Goal: Task Accomplishment & Management: Manage account settings

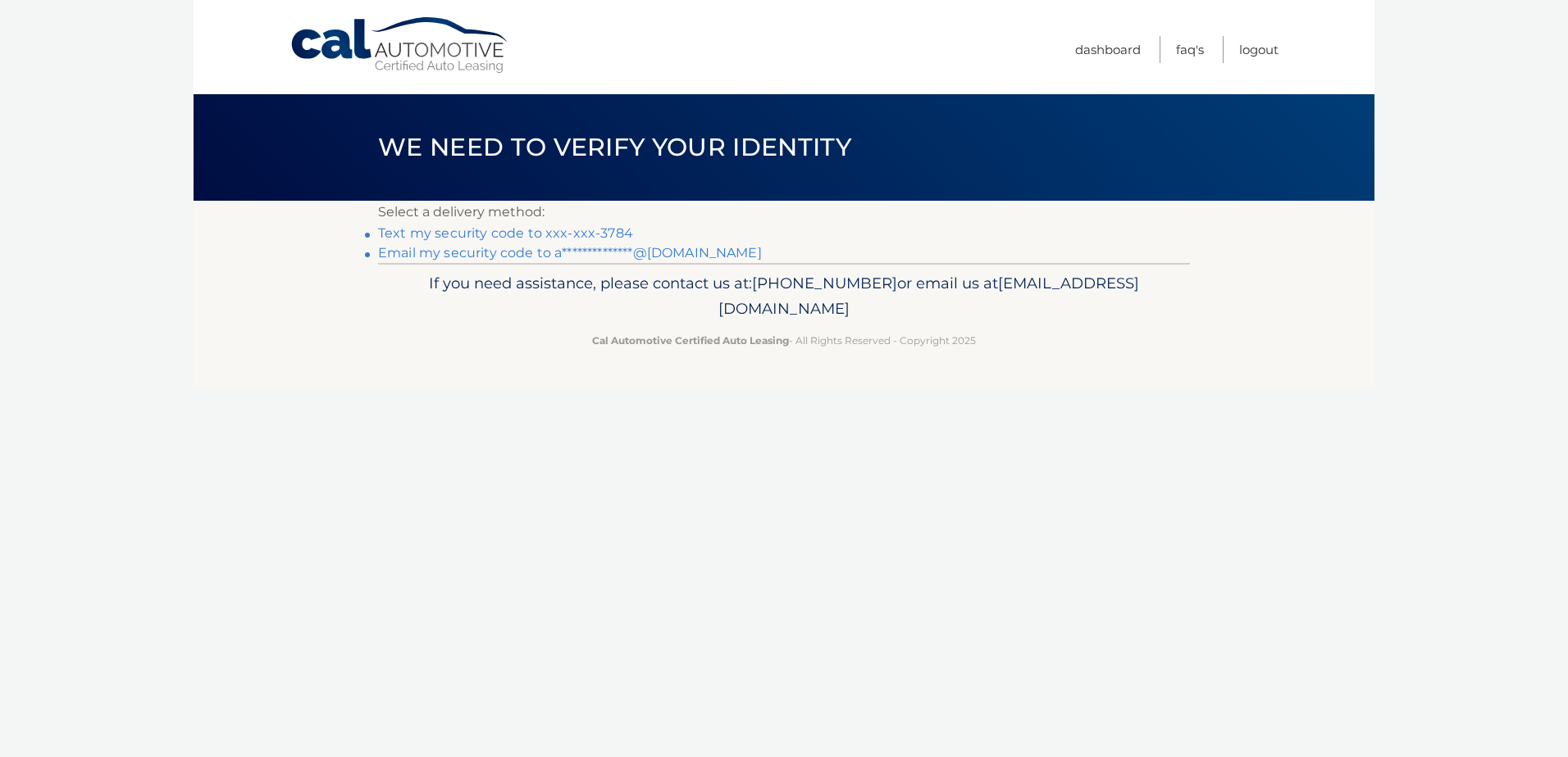
click at [552, 234] on link "Text my security code to xxx-xxx-3784" at bounding box center [506, 234] width 255 height 16
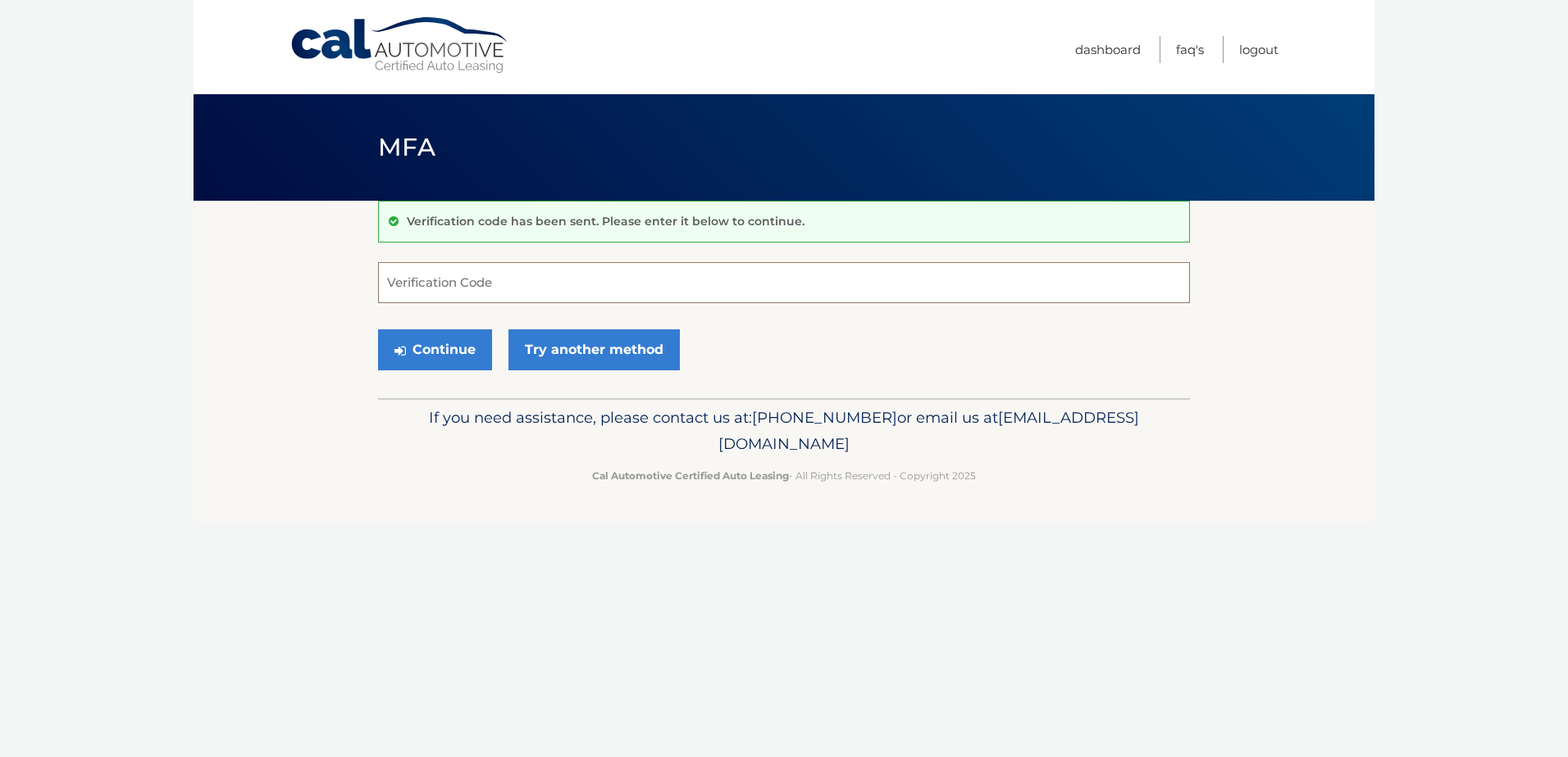
click at [474, 278] on input "Verification Code" at bounding box center [784, 283] width 812 height 41
type input "052099"
click at [378, 330] on button "Continue" at bounding box center [435, 351] width 114 height 41
click at [442, 345] on button "Continue" at bounding box center [435, 351] width 114 height 41
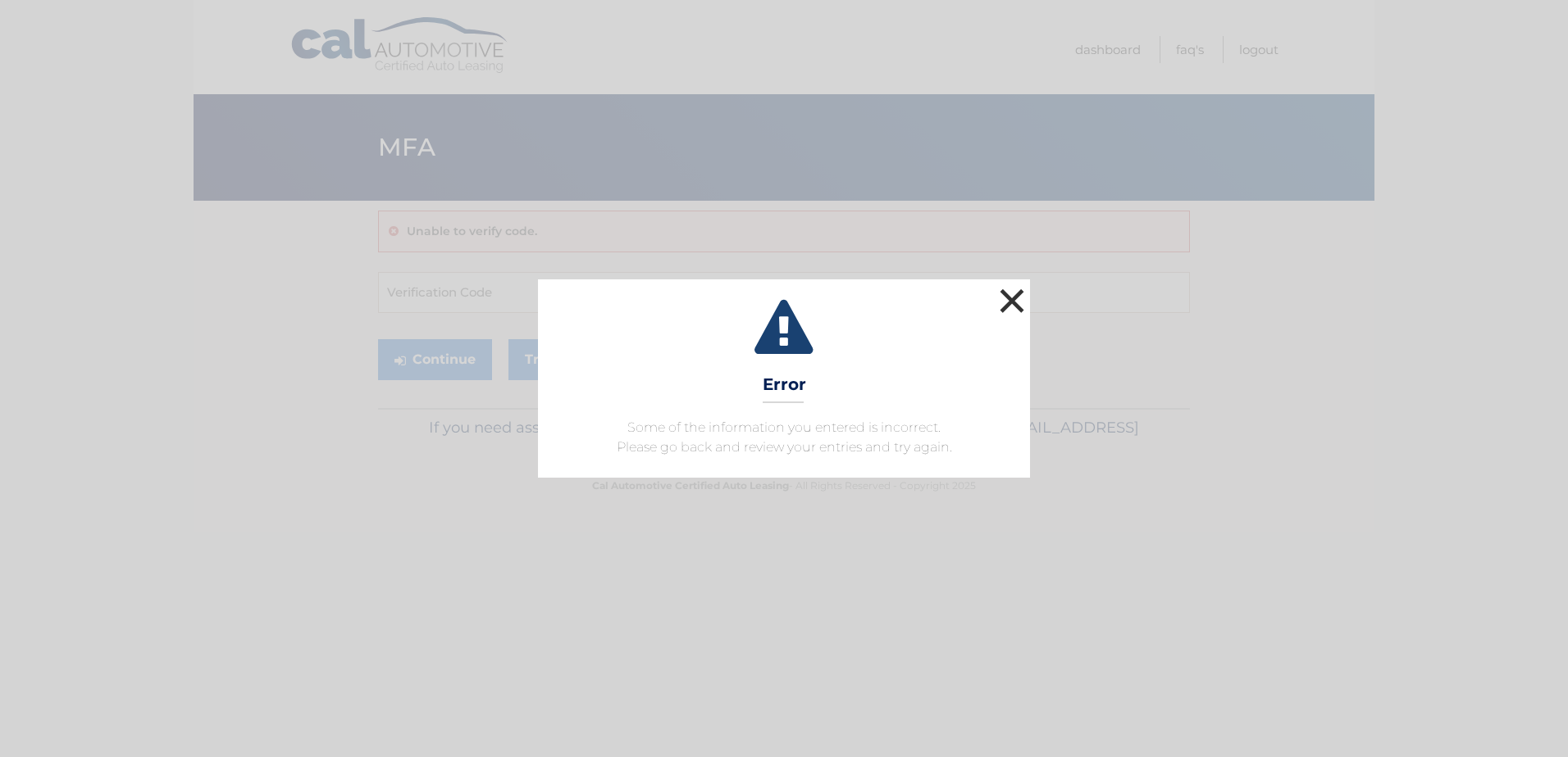
click at [1012, 304] on button "×" at bounding box center [1011, 300] width 32 height 32
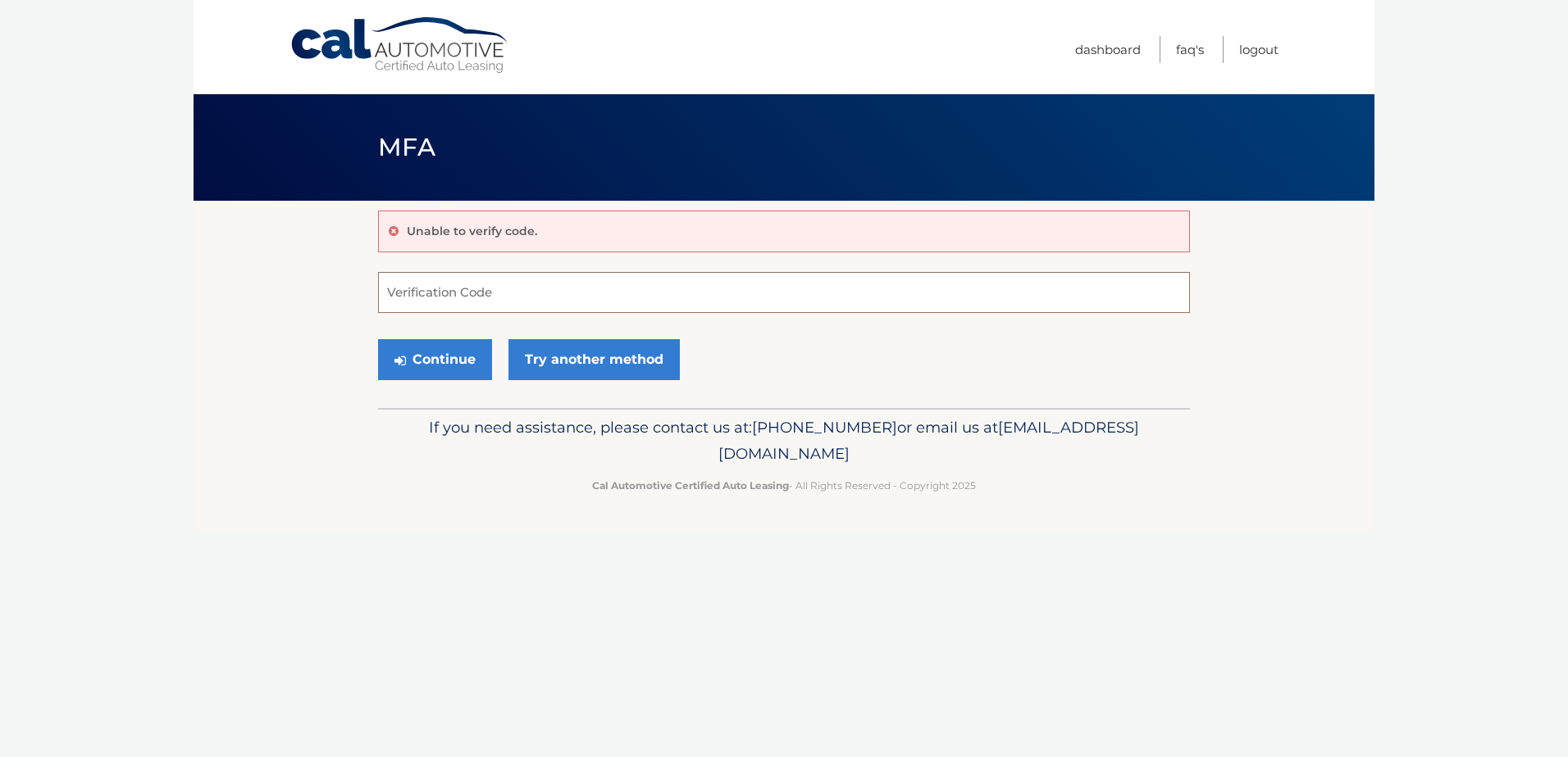
click at [598, 288] on input "Verification Code" at bounding box center [784, 293] width 812 height 41
type input "052099"
click at [378, 340] on button "Continue" at bounding box center [435, 360] width 114 height 41
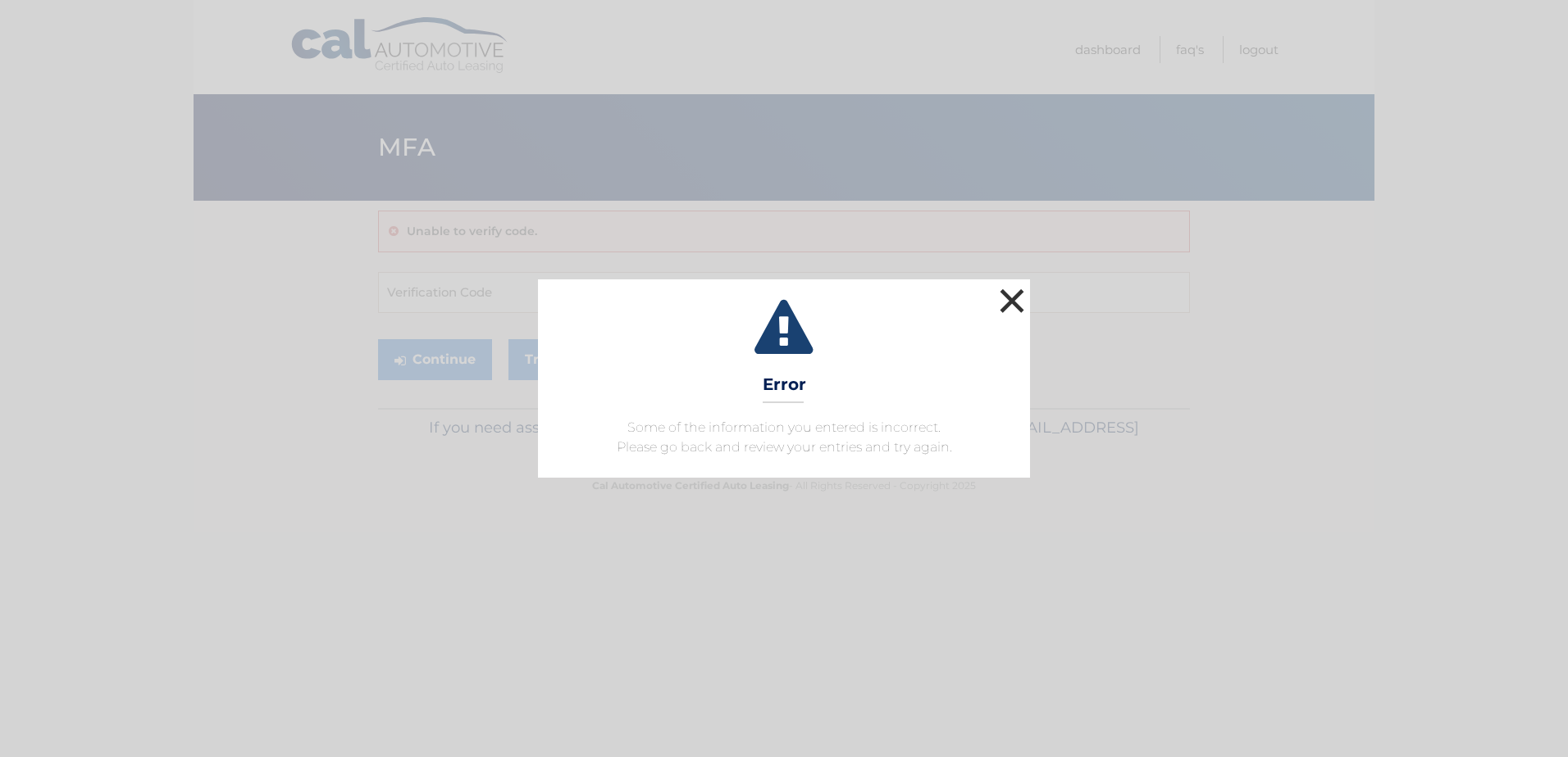
click at [1007, 308] on button "×" at bounding box center [1011, 300] width 32 height 32
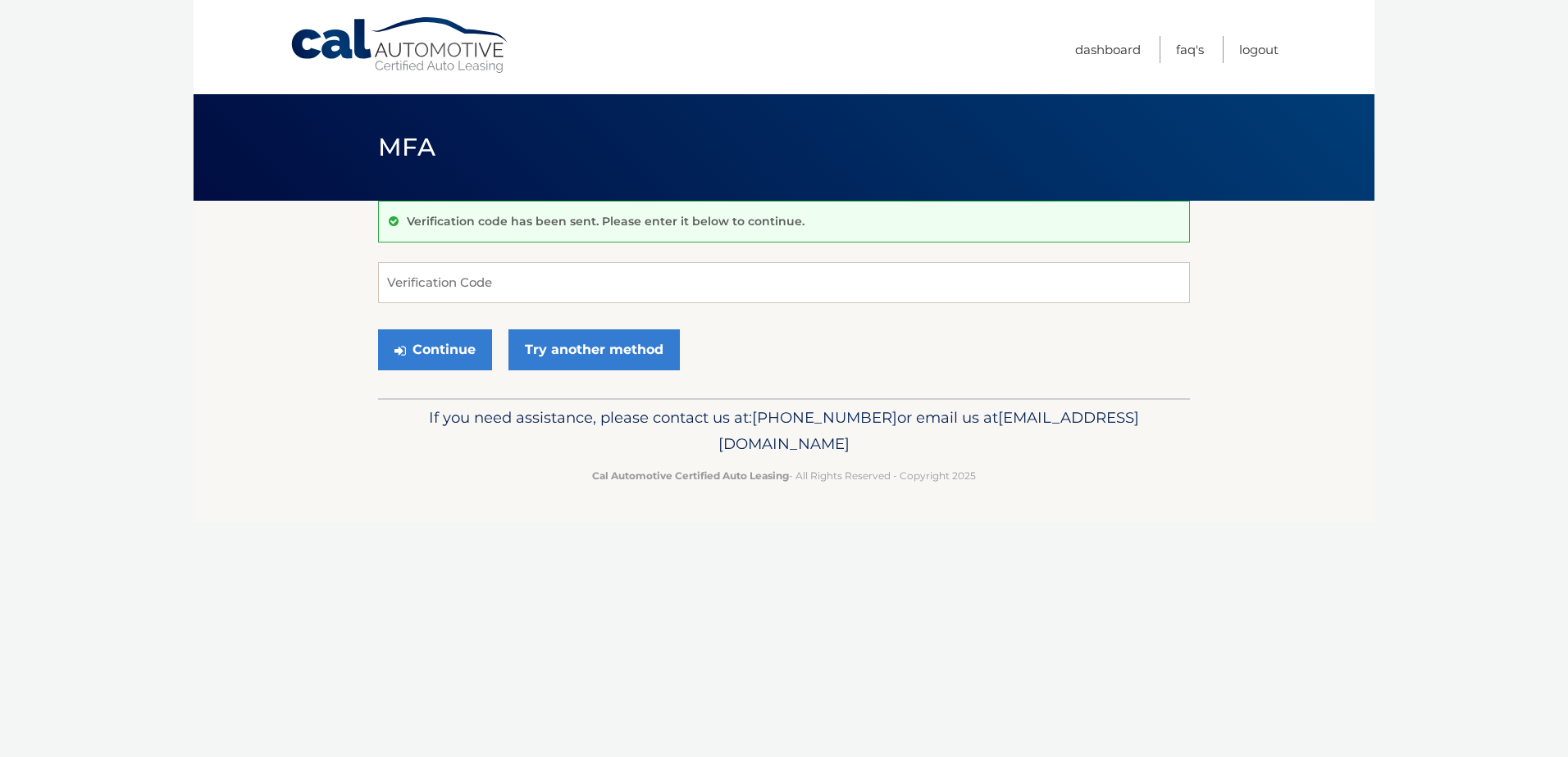
click at [421, 37] on link "Cal Automotive" at bounding box center [400, 45] width 221 height 58
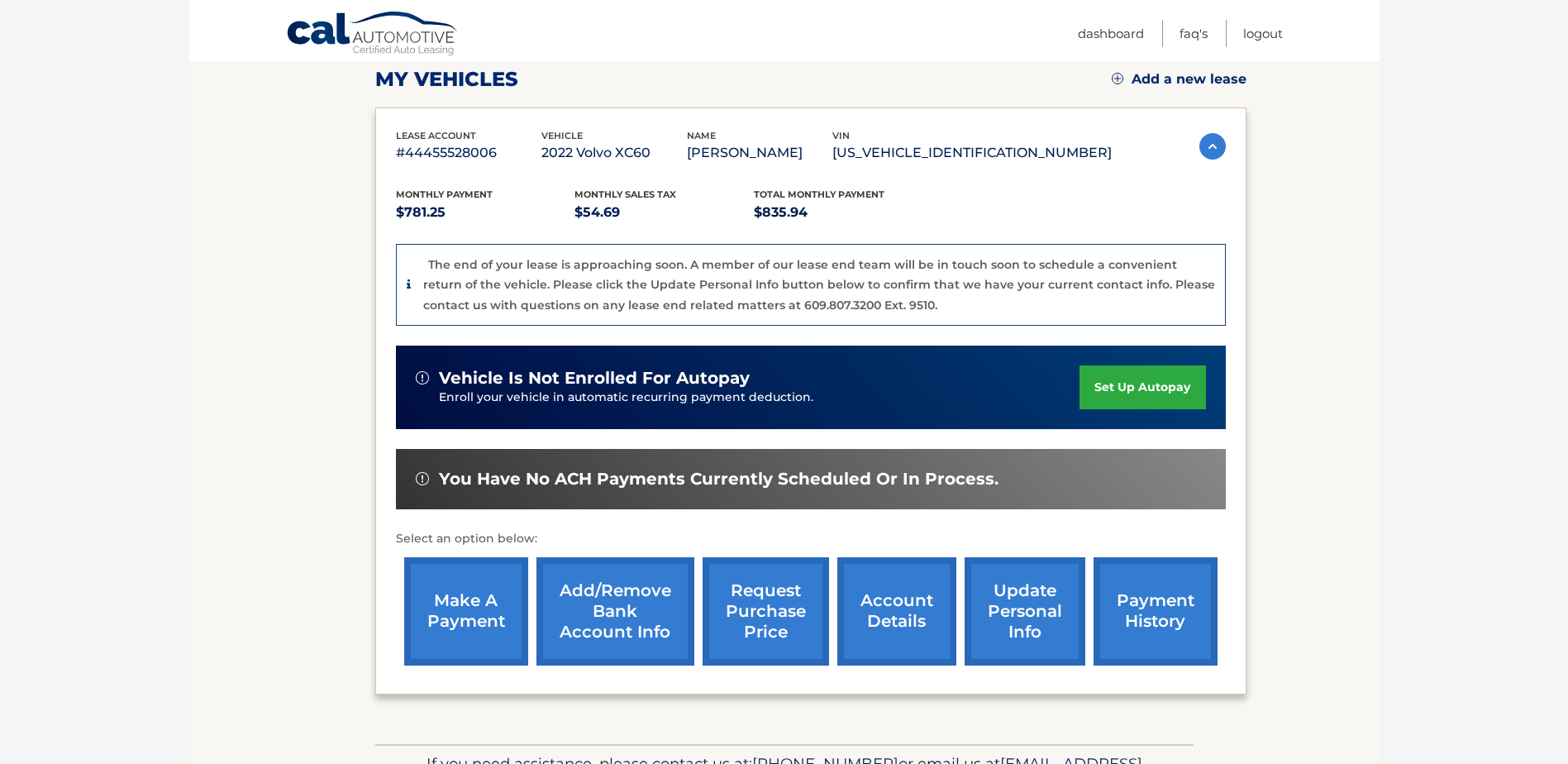
scroll to position [165, 0]
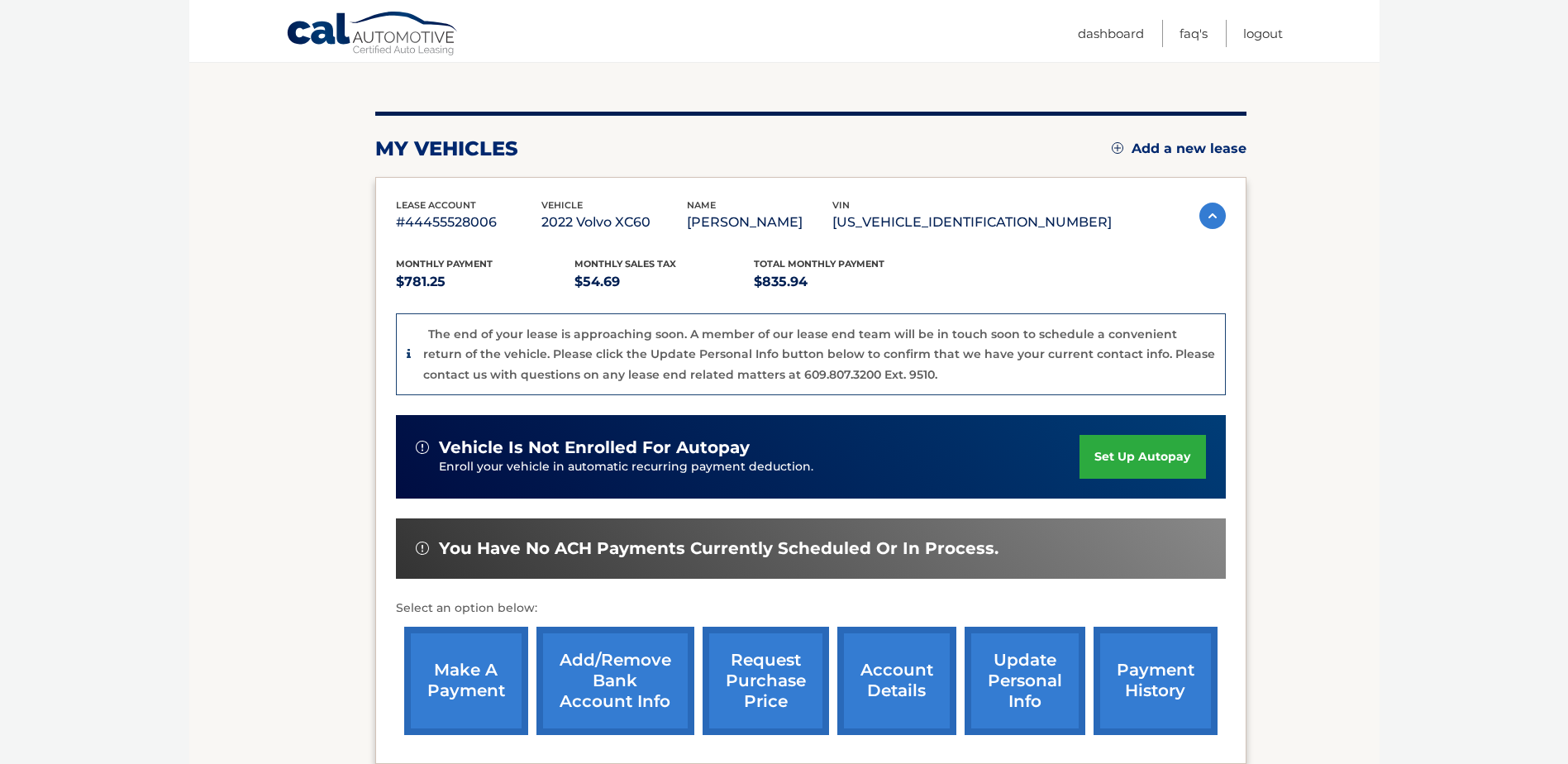
click at [896, 662] on link "account details" at bounding box center [897, 681] width 119 height 108
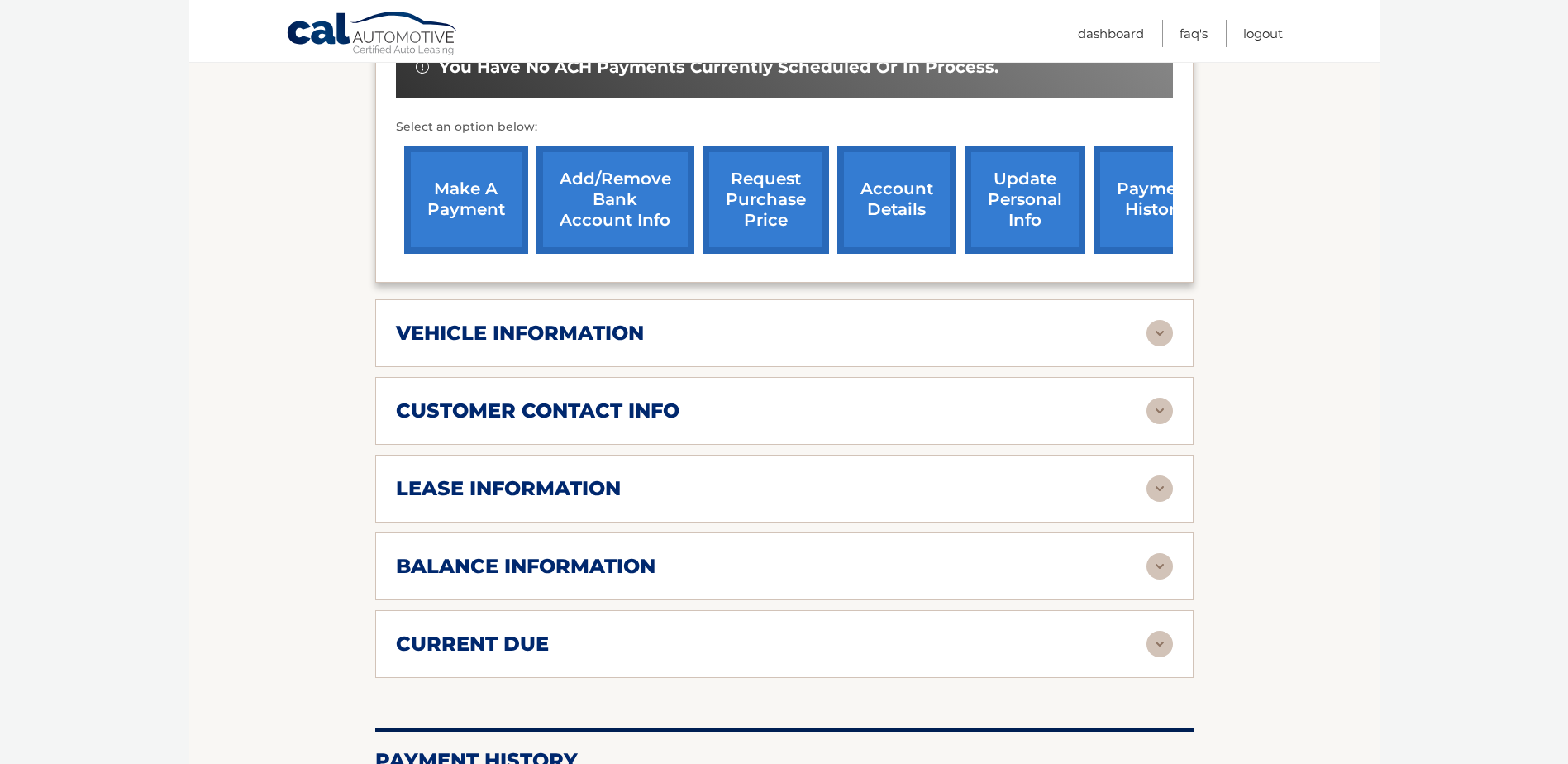
scroll to position [579, 0]
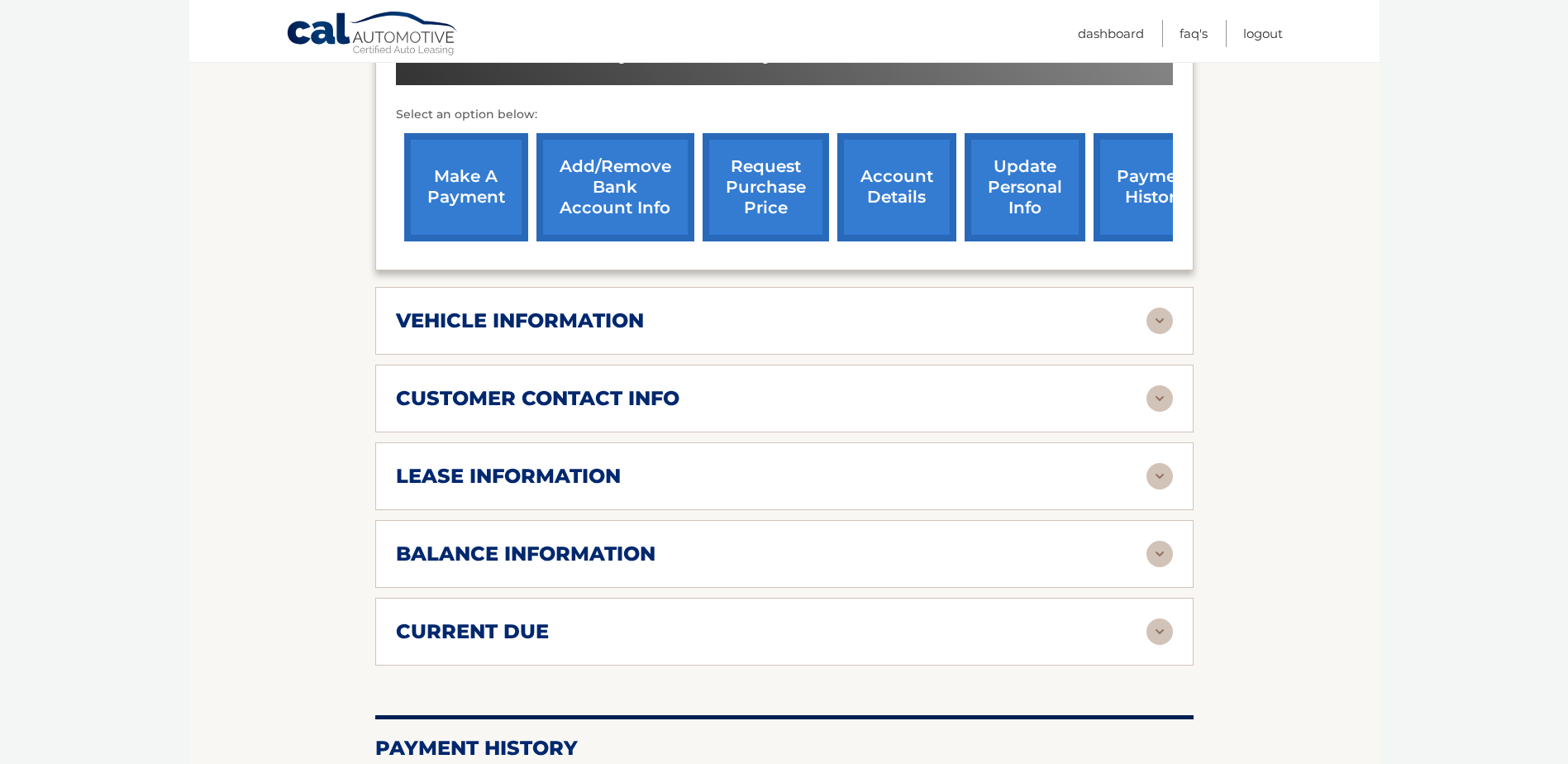
click at [694, 538] on div "balance information Payments Received 39 Payments Remaining Next Payment will b…" at bounding box center [784, 554] width 818 height 67
click at [1150, 550] on img at bounding box center [1160, 554] width 27 height 27
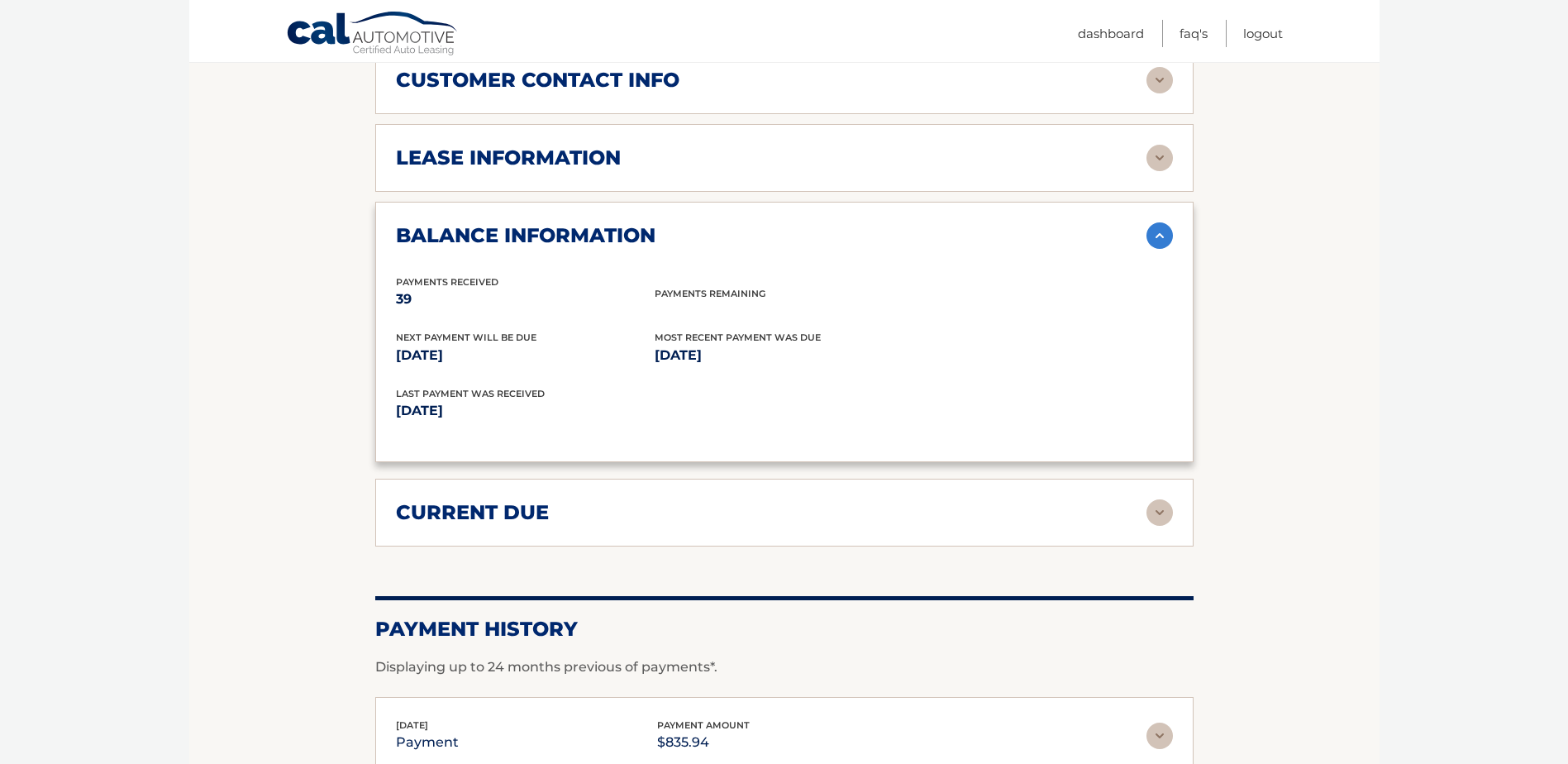
scroll to position [910, 0]
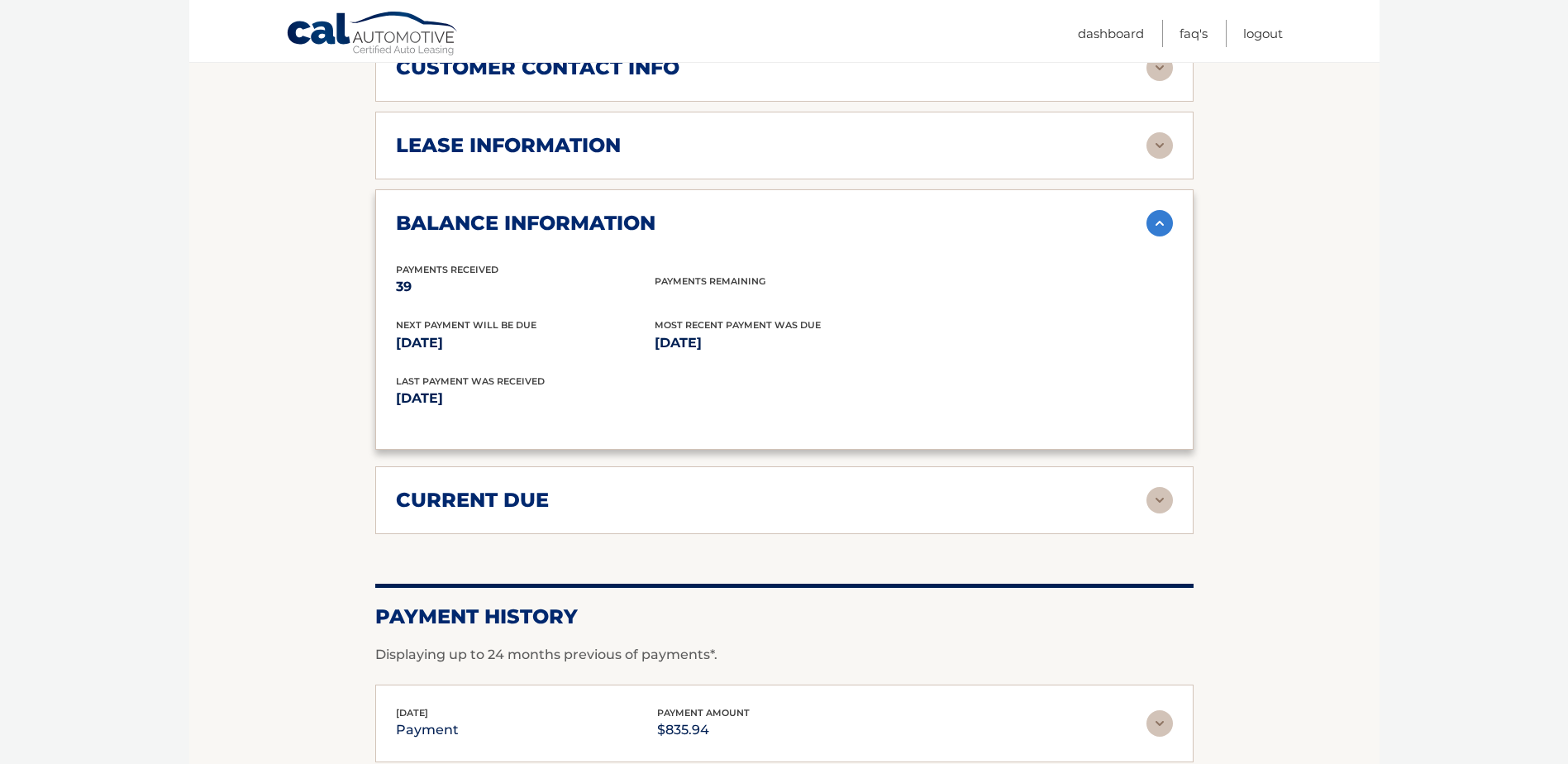
click at [848, 600] on div "Payment History Displaying up to 24 months previous of payments*." at bounding box center [784, 624] width 818 height 81
click at [907, 512] on div "current due Late Charges $0.00 Miscelleneous Charges* $0.00 Sales Tax $0.00 pay…" at bounding box center [784, 500] width 818 height 67
click at [1141, 494] on div "current due" at bounding box center [772, 499] width 751 height 25
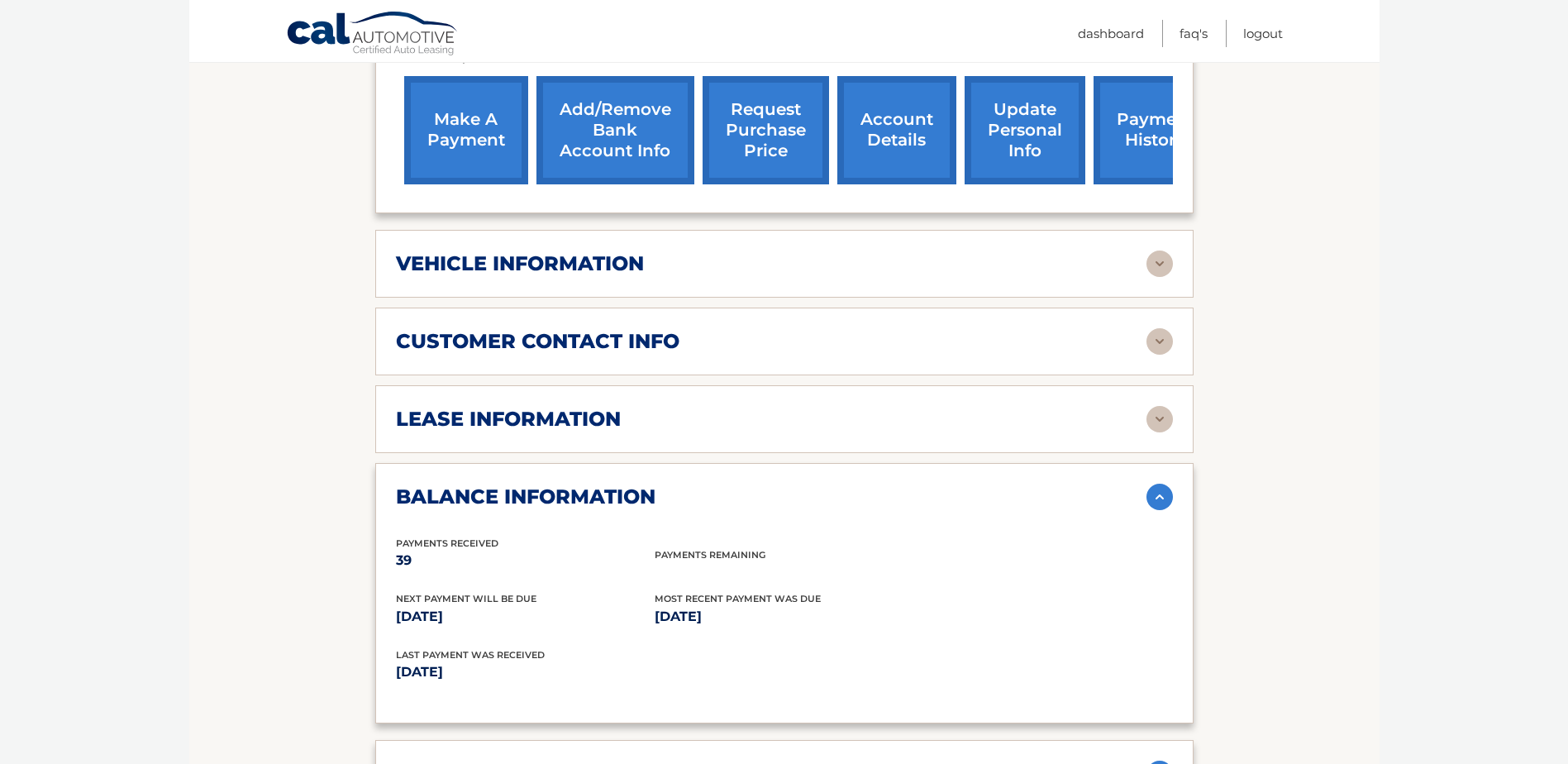
scroll to position [496, 0]
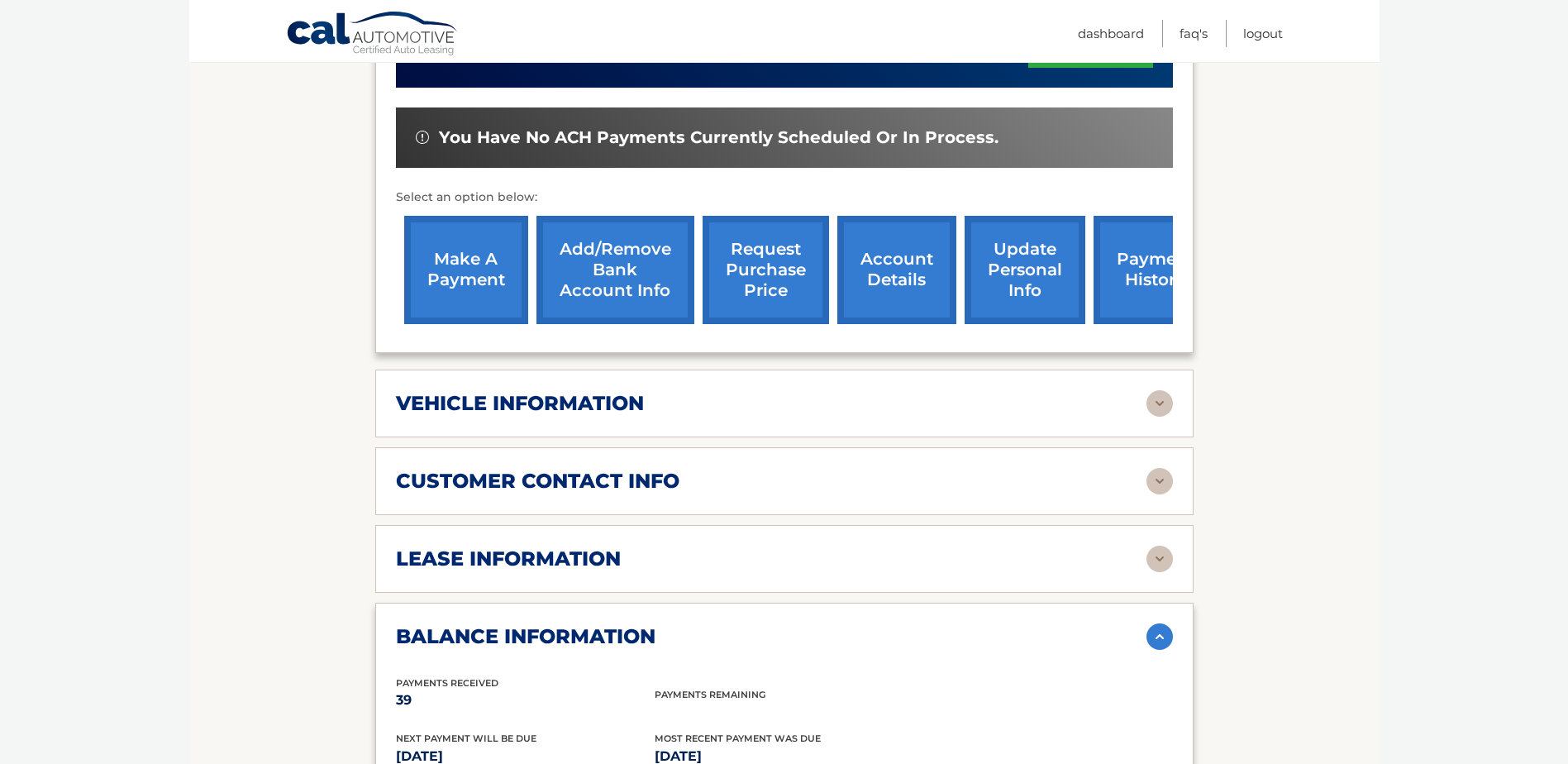
click at [748, 558] on div "lease information" at bounding box center [772, 559] width 751 height 25
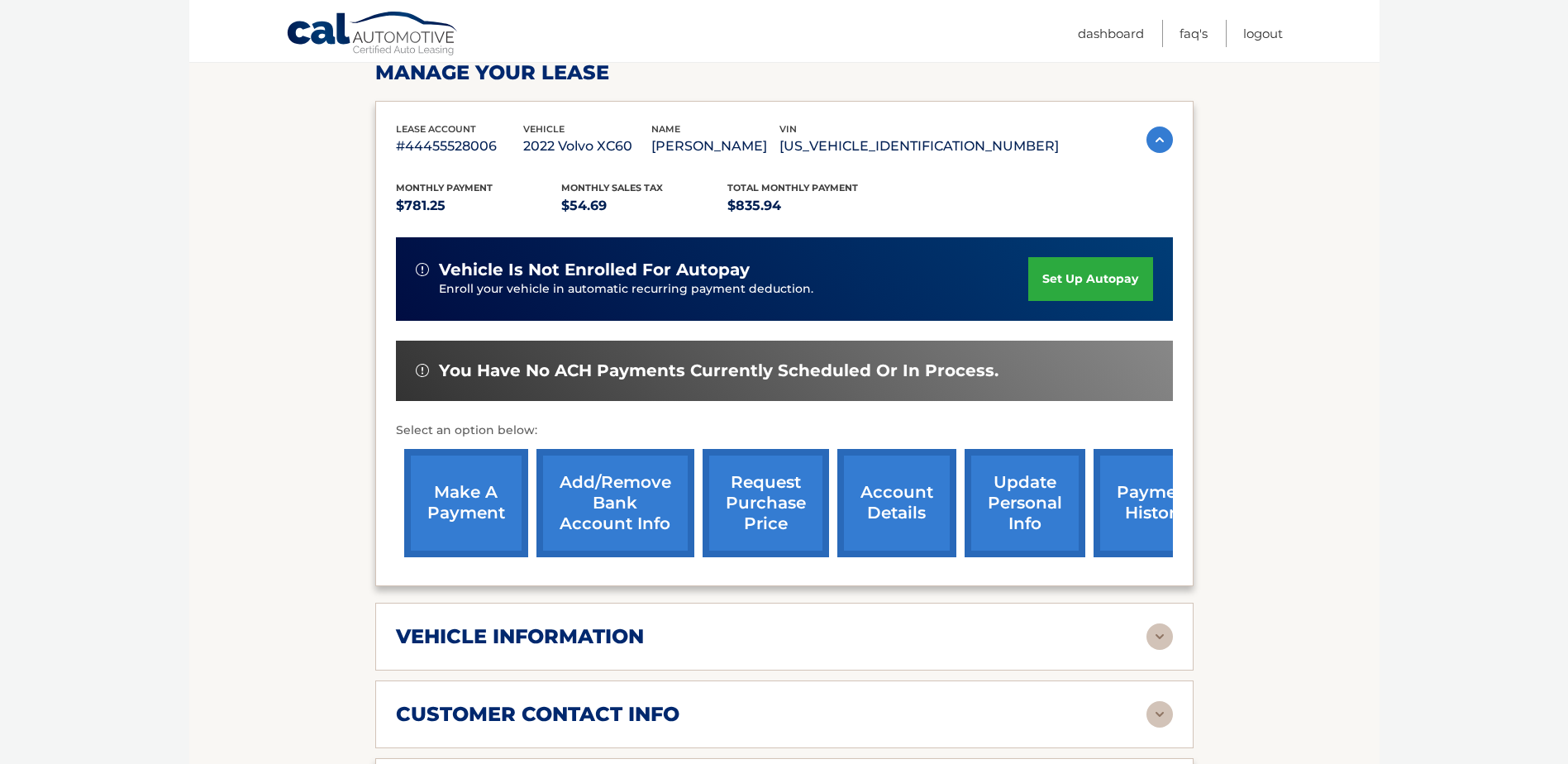
scroll to position [82, 0]
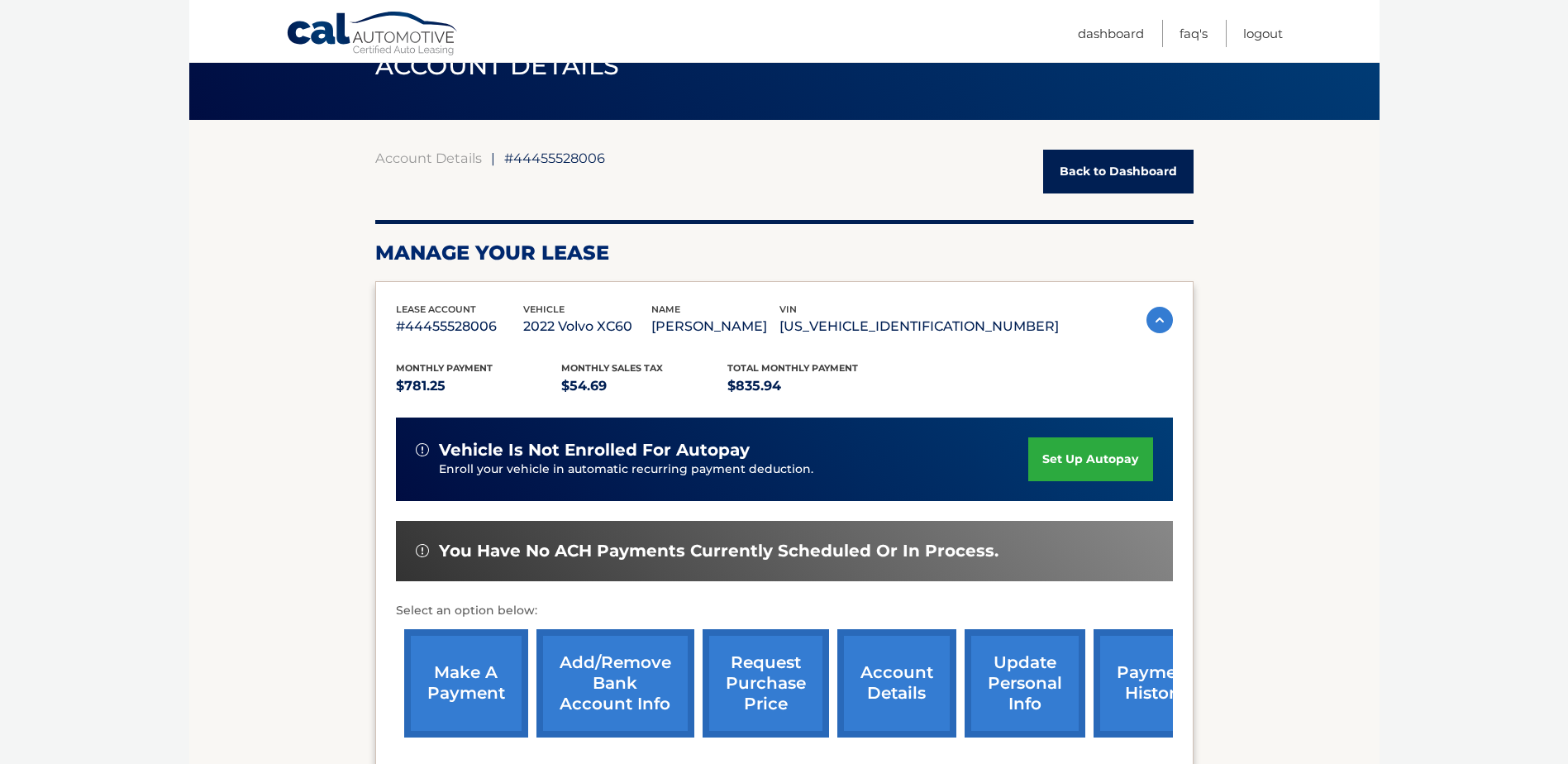
click at [488, 685] on link "make a payment" at bounding box center [466, 683] width 124 height 108
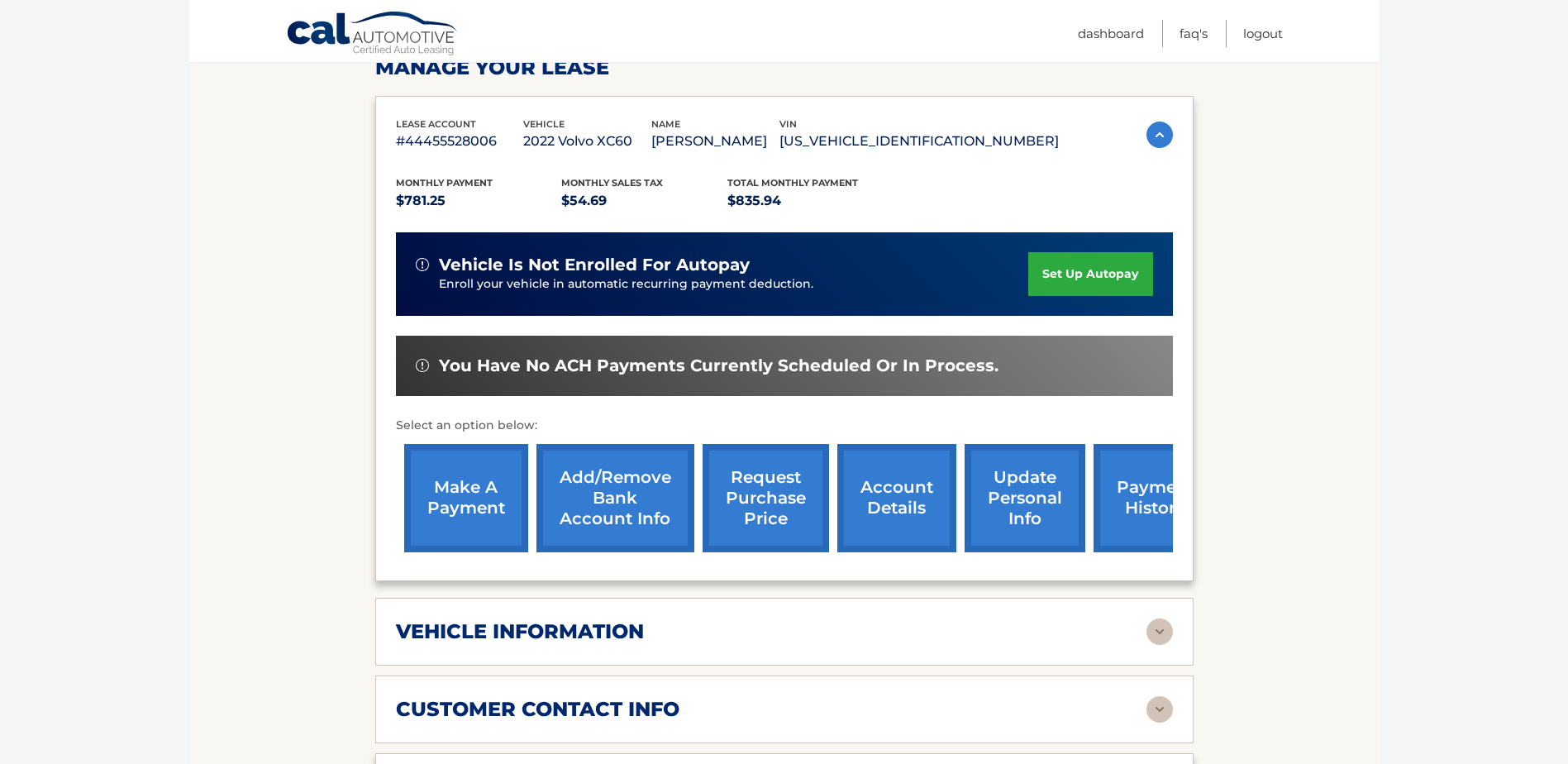
scroll to position [331, 0]
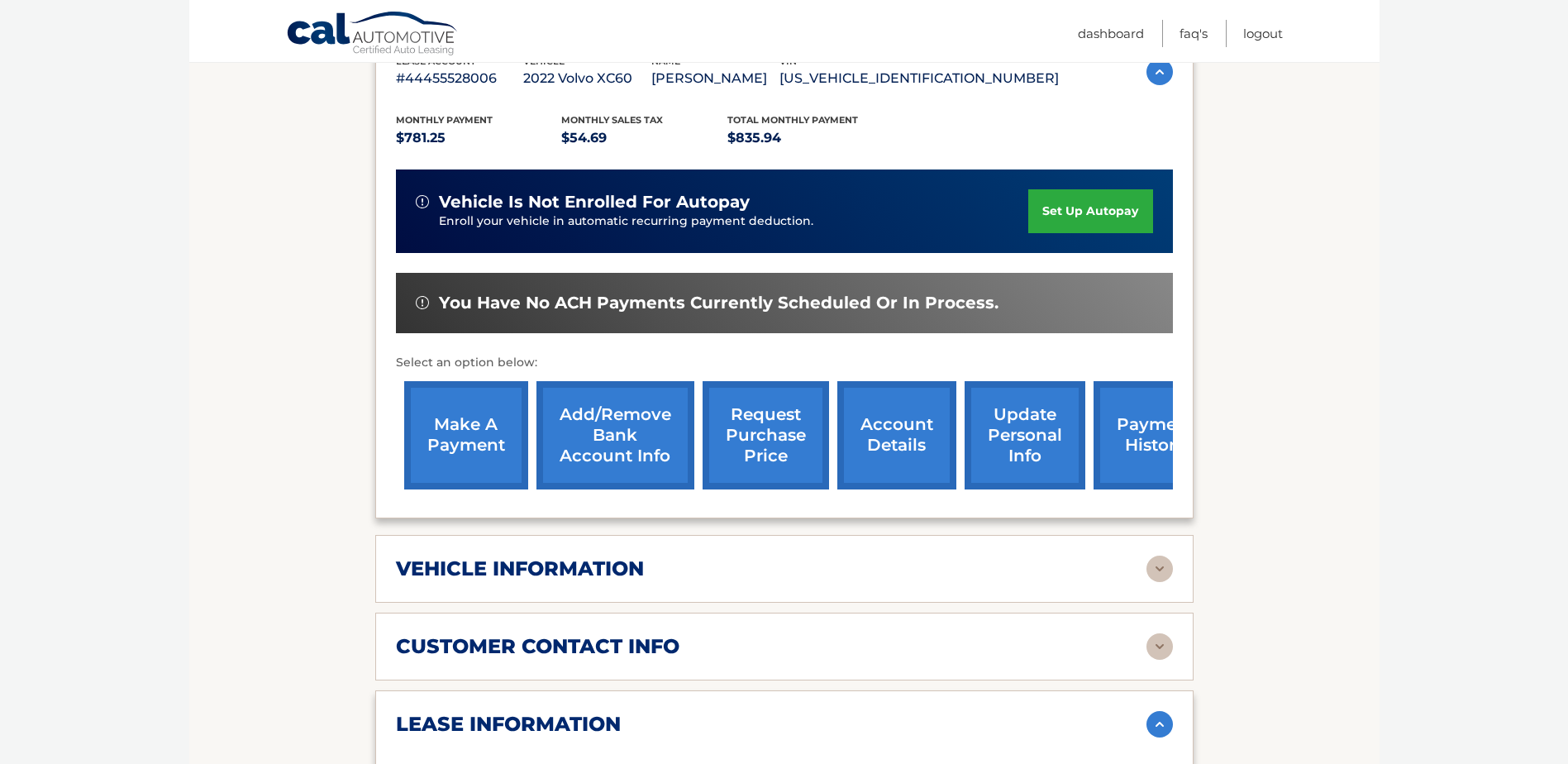
click at [647, 549] on div "vehicle information vehicle Year 2022 vehicle make Volvo vehicle model XC60 veh…" at bounding box center [784, 569] width 818 height 67
drag, startPoint x: 673, startPoint y: 554, endPoint x: 724, endPoint y: 566, distance: 52.4
click at [675, 556] on div "vehicle information vehicle Year 2022 vehicle make Volvo vehicle model XC60 veh…" at bounding box center [784, 569] width 818 height 67
click at [1167, 561] on div "vehicle information vehicle Year 2022 vehicle make Volvo vehicle model XC60 veh…" at bounding box center [784, 569] width 818 height 67
click at [1163, 561] on img at bounding box center [1160, 569] width 27 height 27
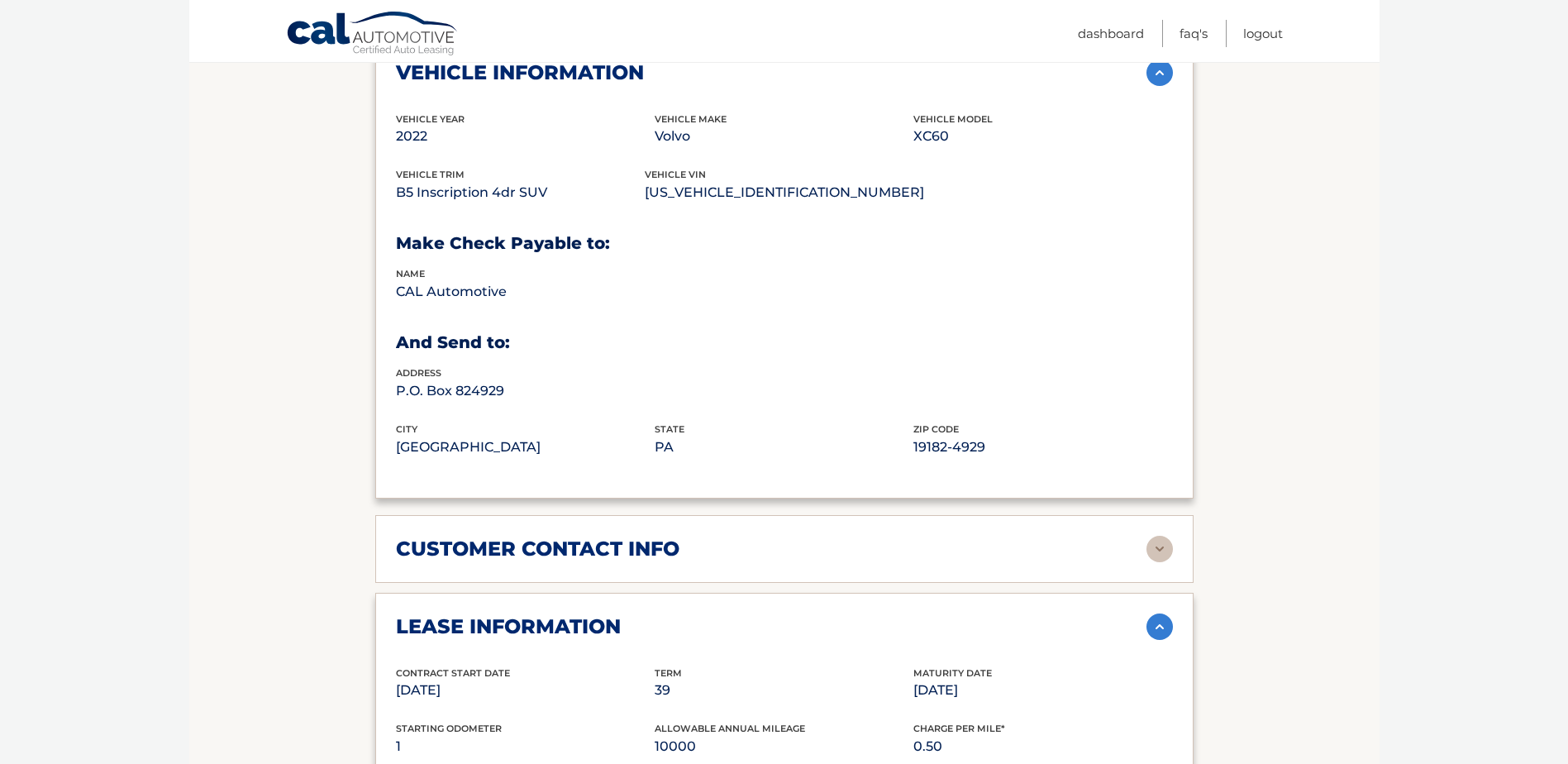
scroll to position [910, 0]
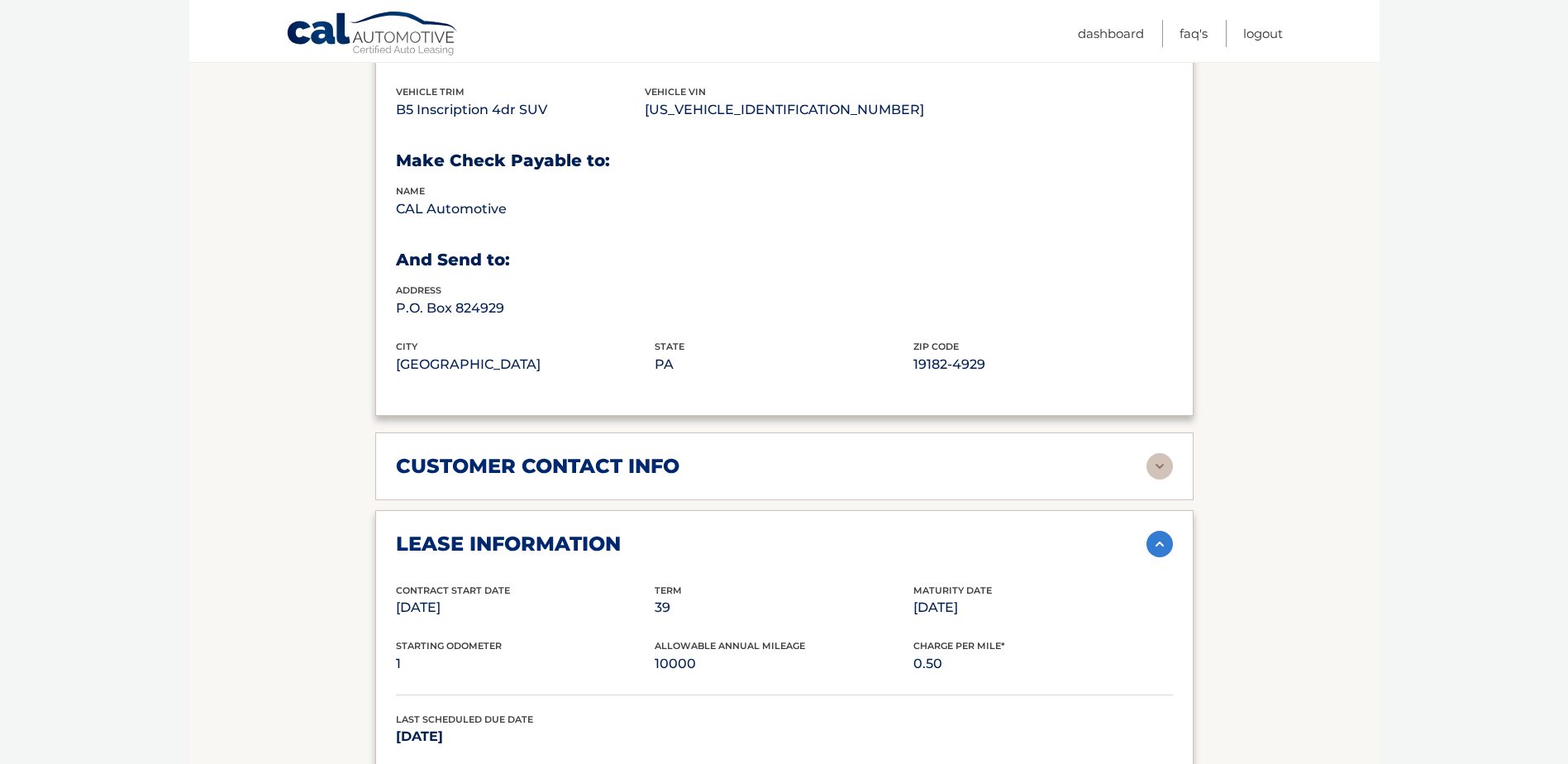
click at [1169, 463] on img at bounding box center [1160, 466] width 27 height 27
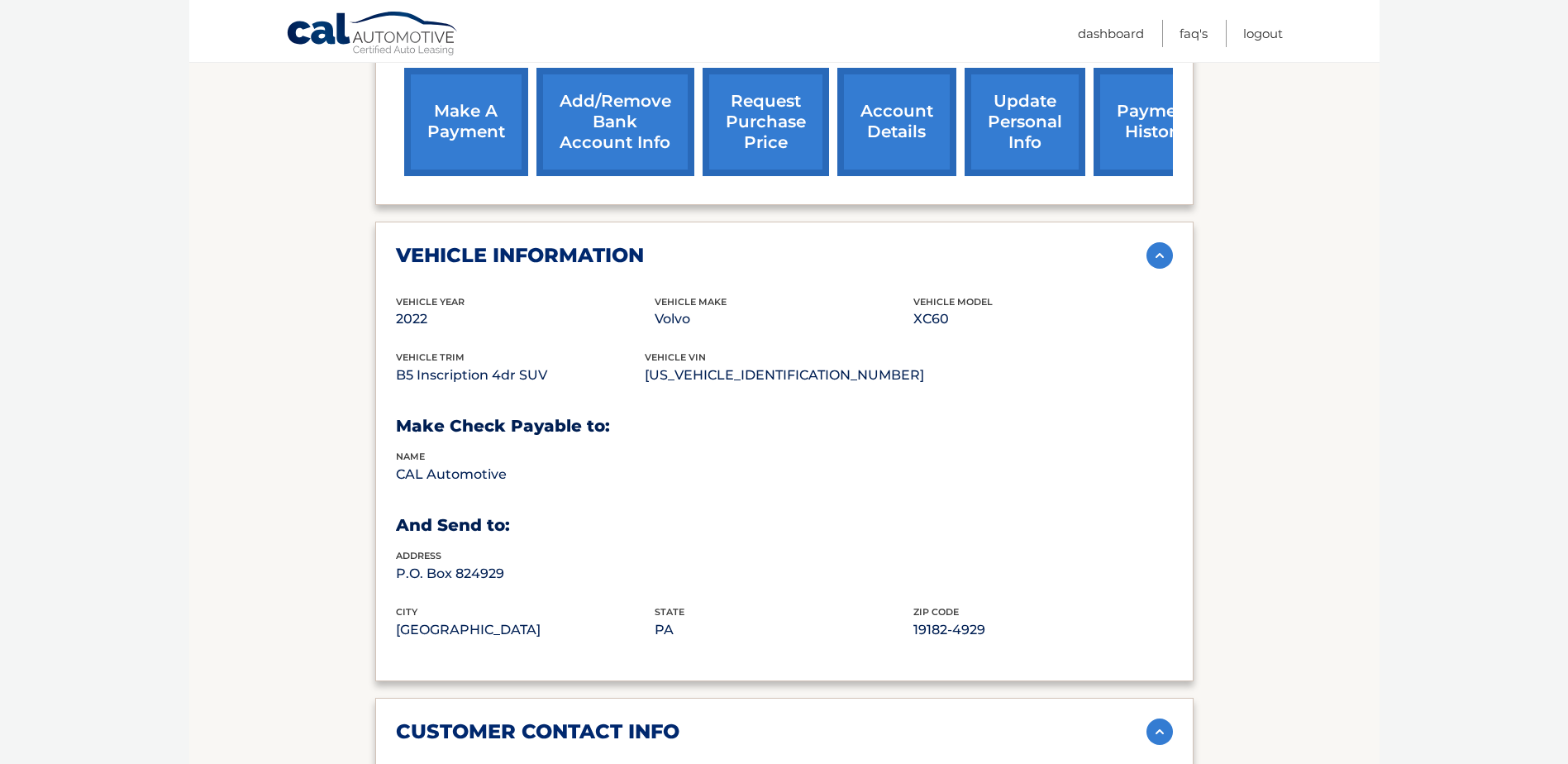
scroll to position [413, 0]
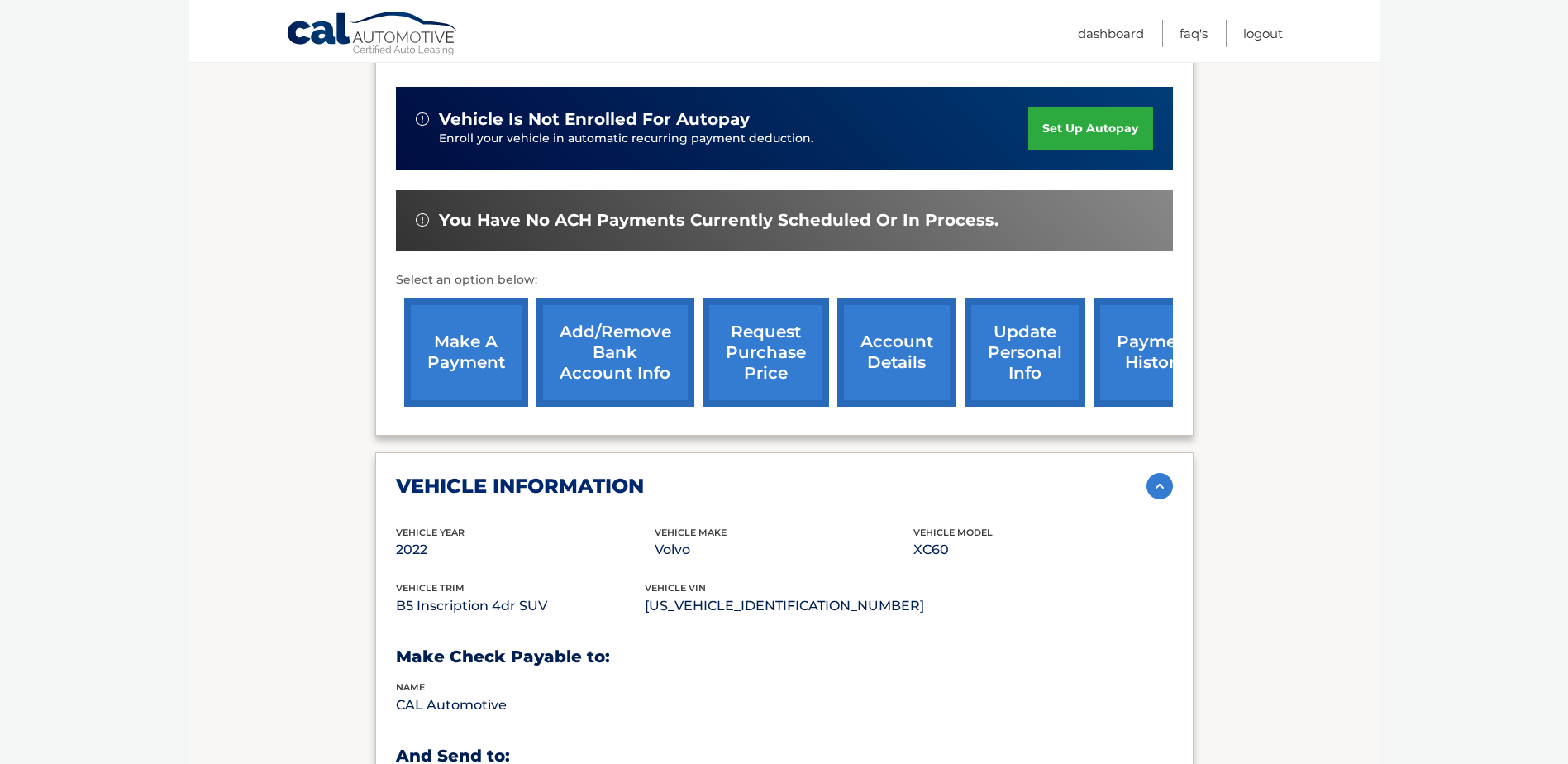
click at [906, 344] on link "account details" at bounding box center [897, 352] width 119 height 108
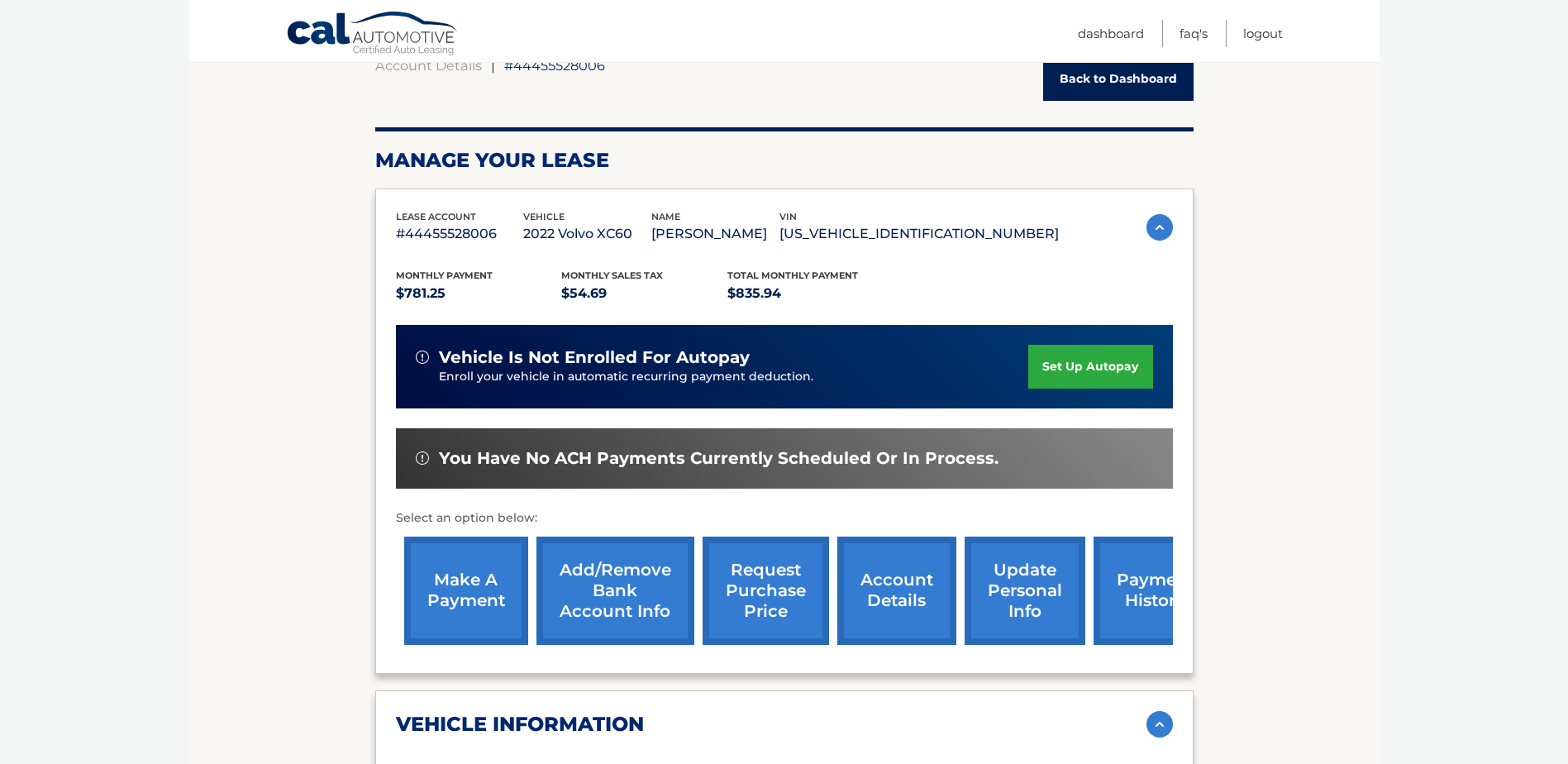
scroll to position [165, 0]
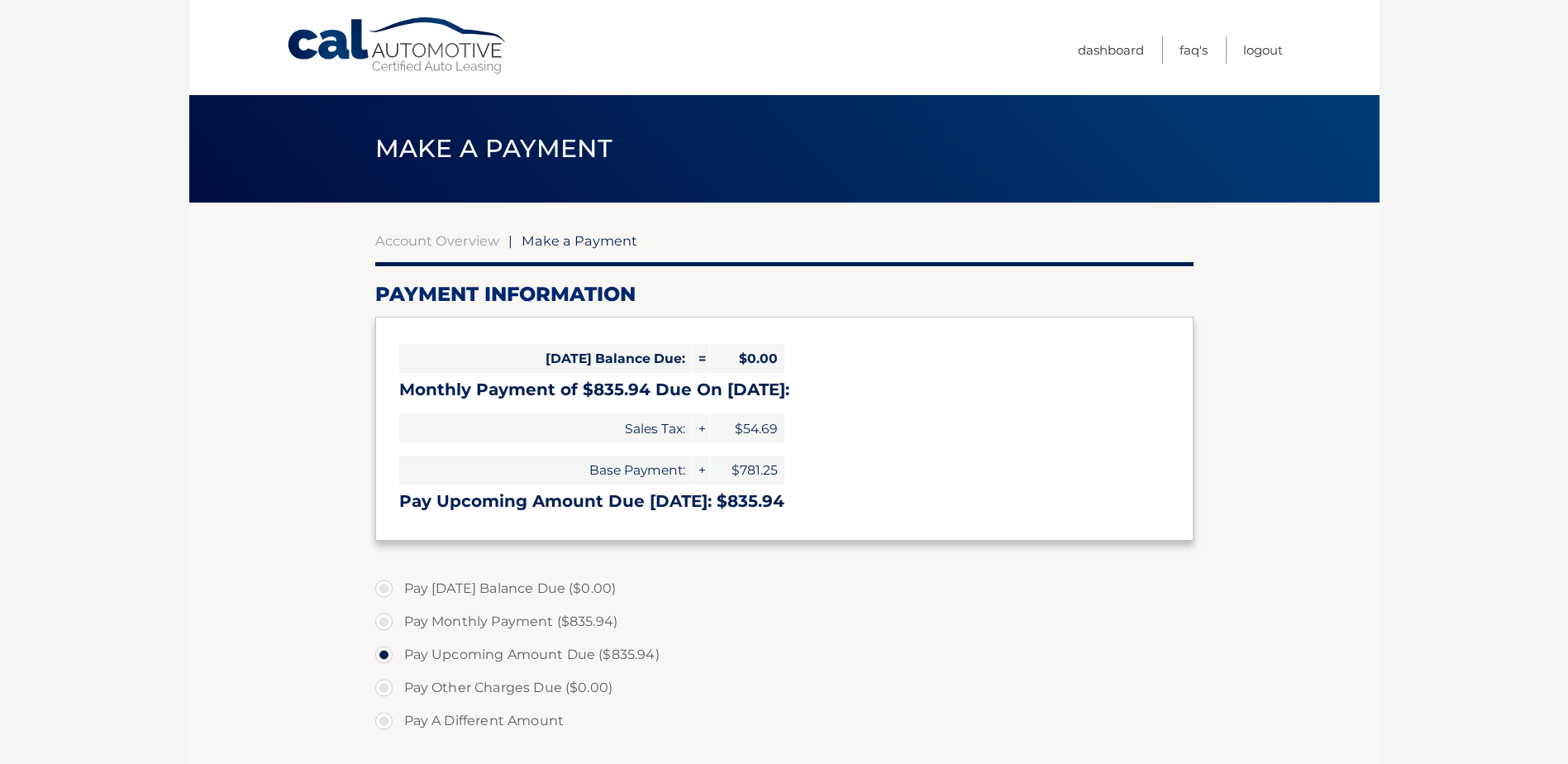
select select "NDE0MDE2ZjAtYWM5Ni00YzkyLTgzNTAtNWFkZmY3MmEzZDZi"
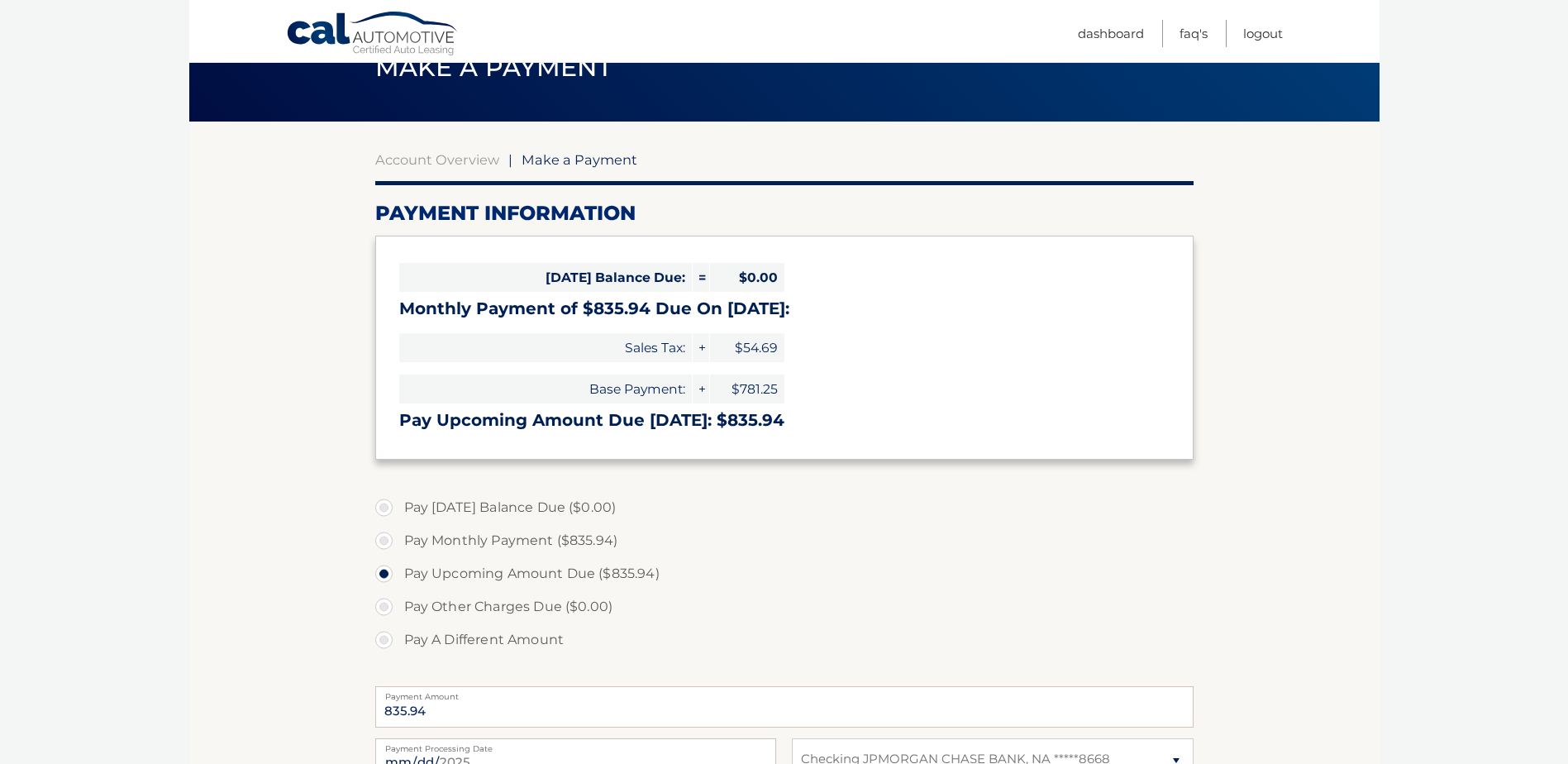
scroll to position [82, 0]
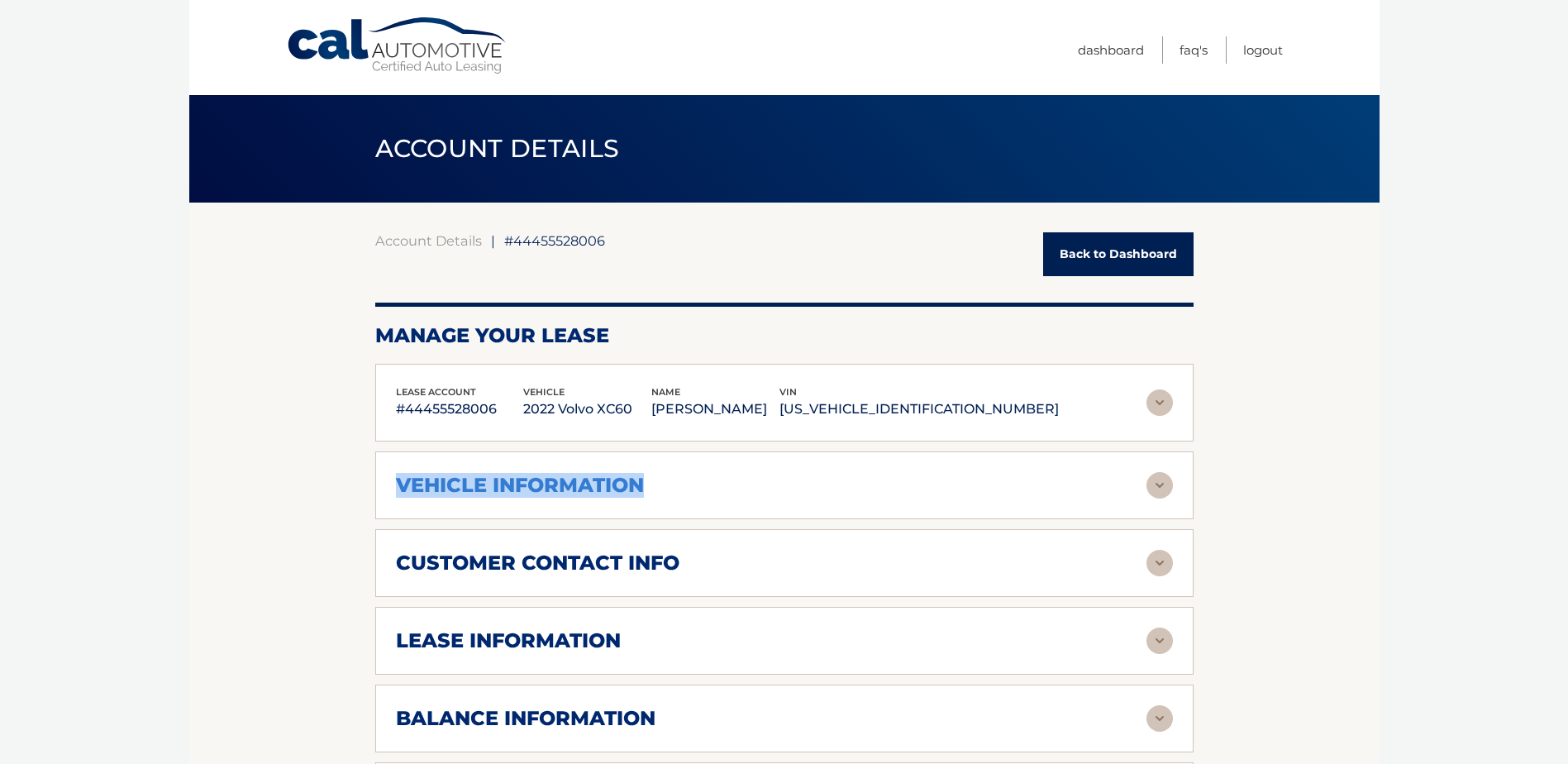
click at [857, 487] on div "lease account #44455528006 vehicle 2022 Volvo XC60 name ANGELINO BARAJAS vin YV…" at bounding box center [784, 598] width 818 height 468
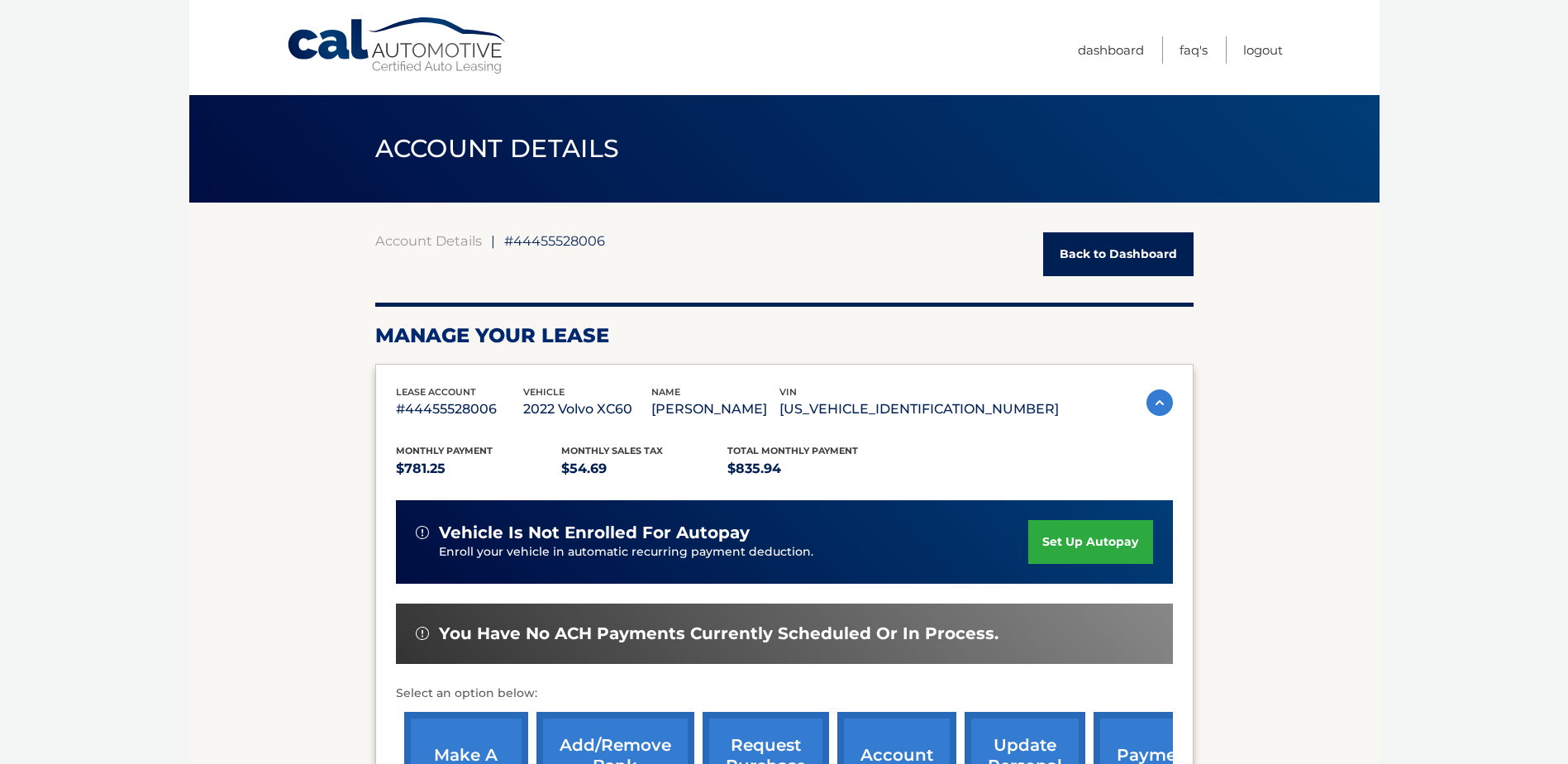
drag, startPoint x: 857, startPoint y: 487, endPoint x: 1299, endPoint y: 510, distance: 442.6
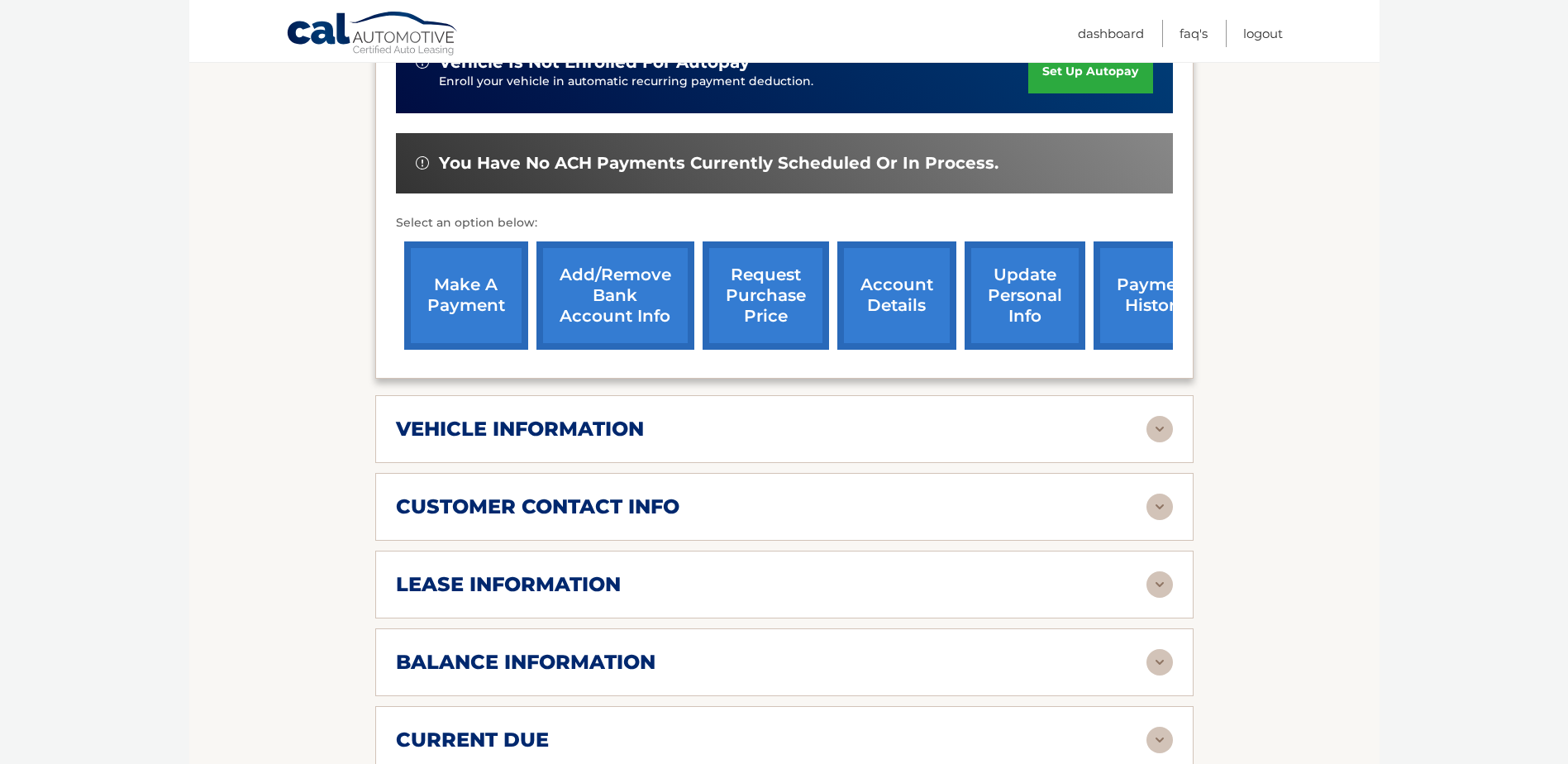
scroll to position [496, 0]
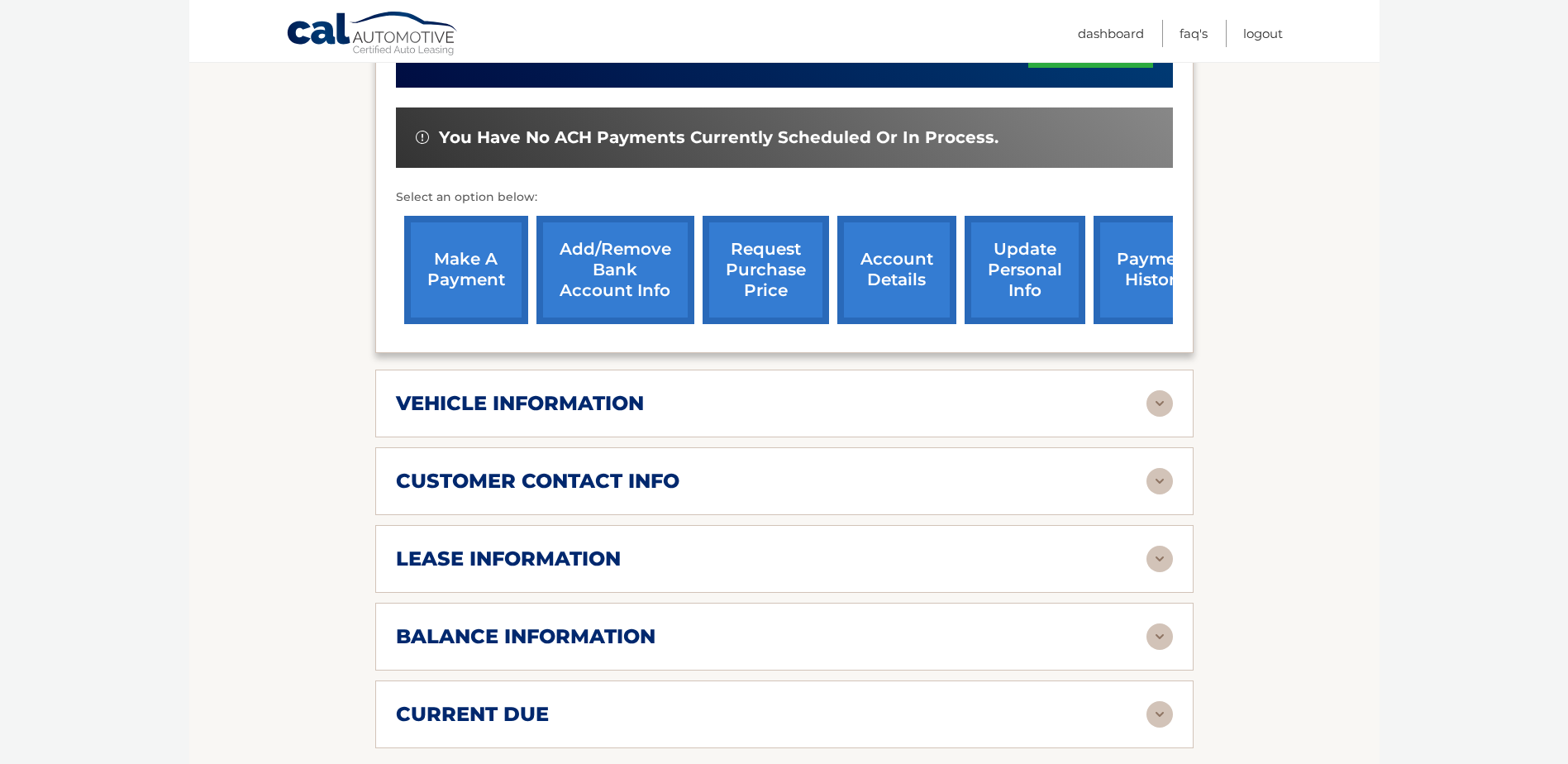
click at [1148, 399] on div "vehicle information" at bounding box center [784, 403] width 778 height 27
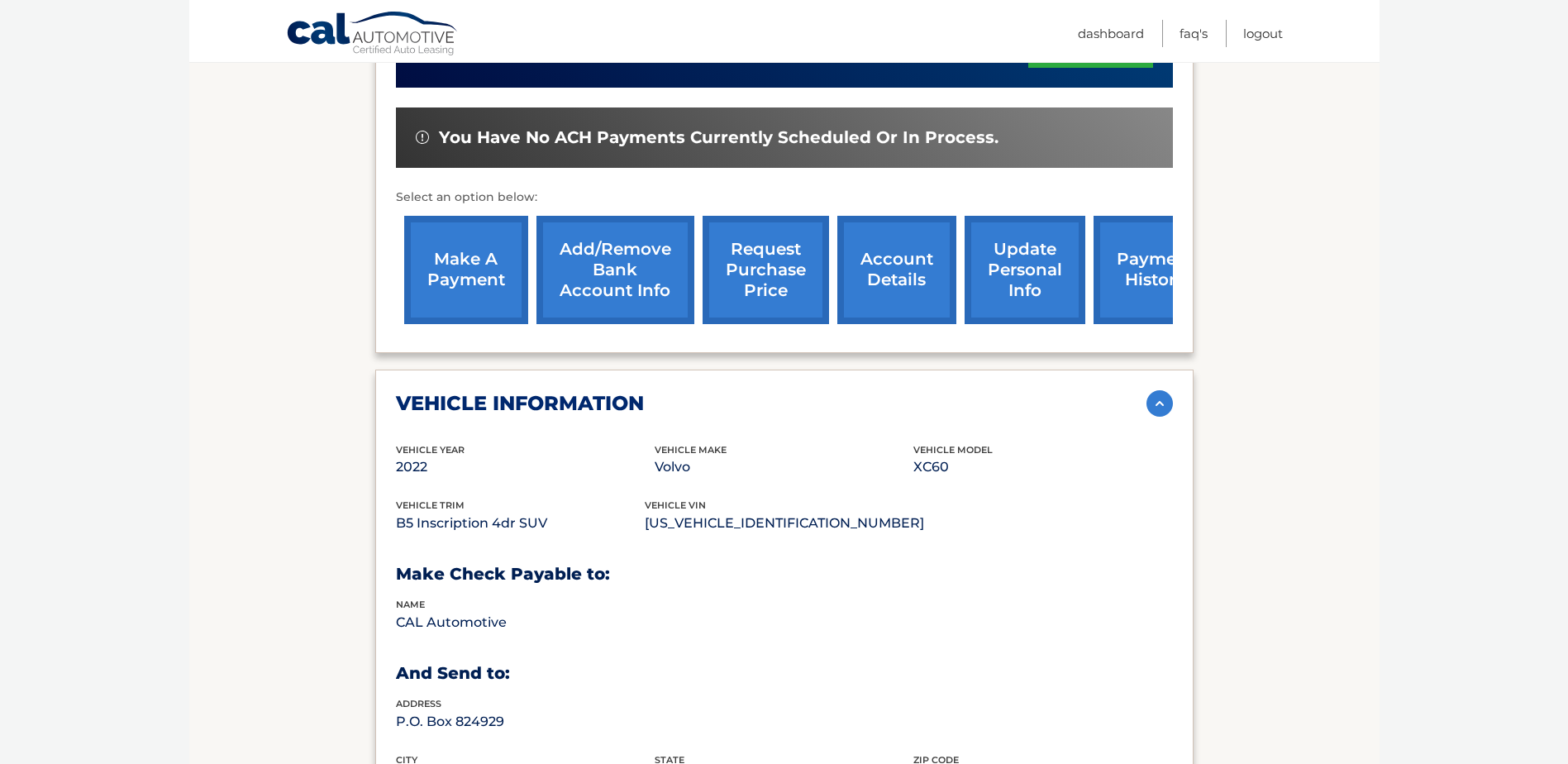
click at [1154, 395] on img at bounding box center [1160, 403] width 27 height 27
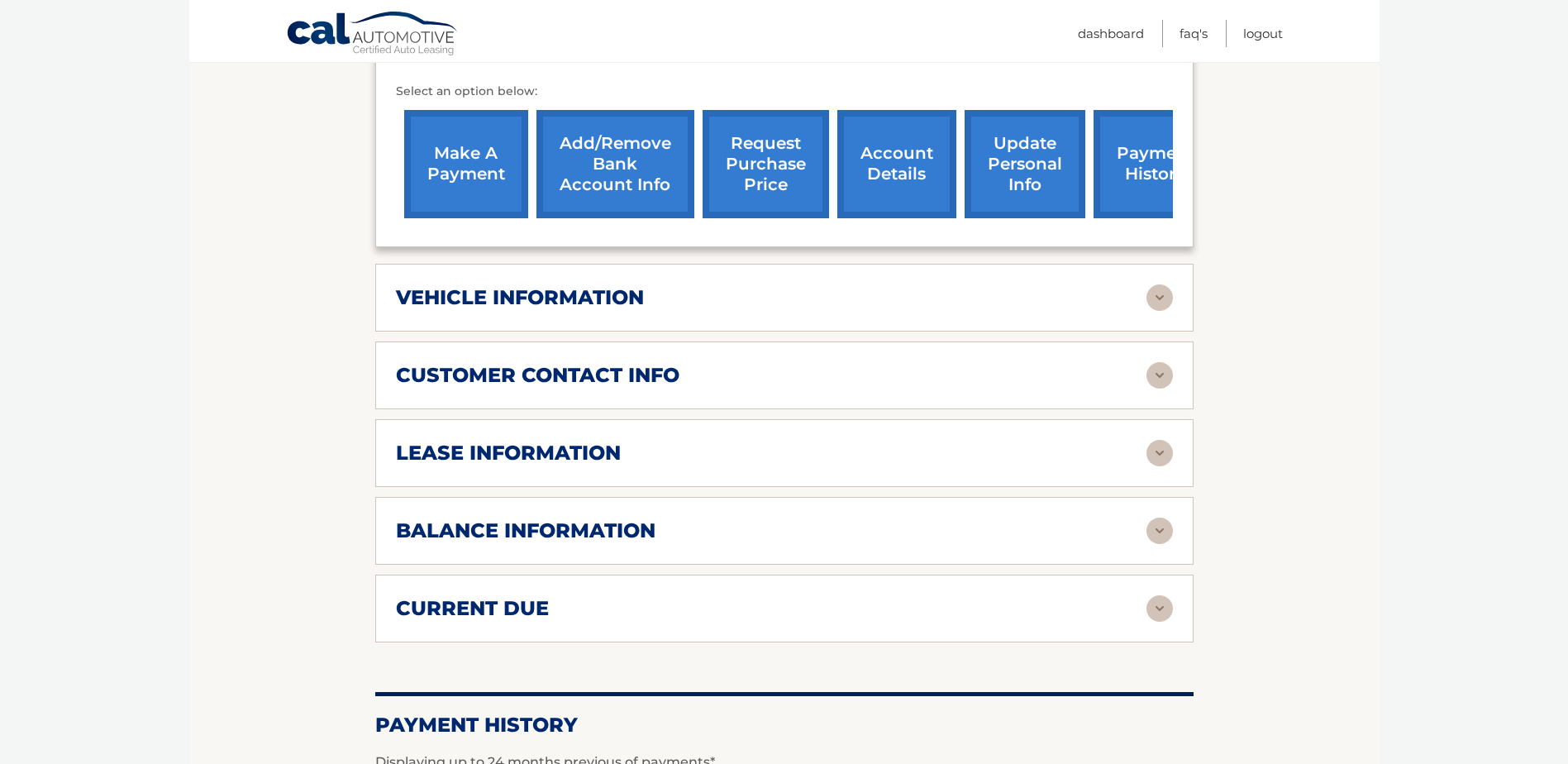
scroll to position [662, 0]
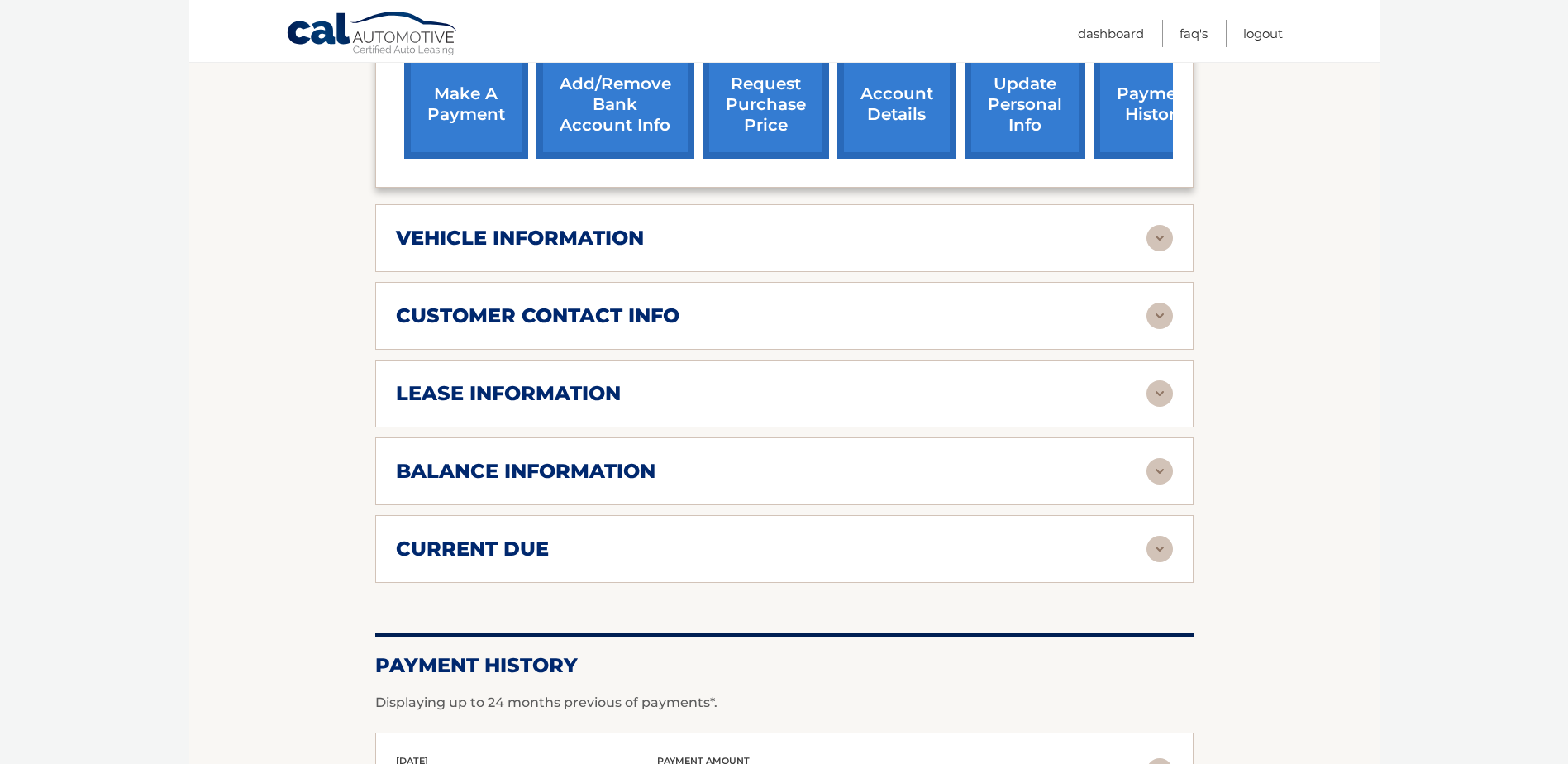
click at [1163, 396] on img at bounding box center [1160, 393] width 27 height 27
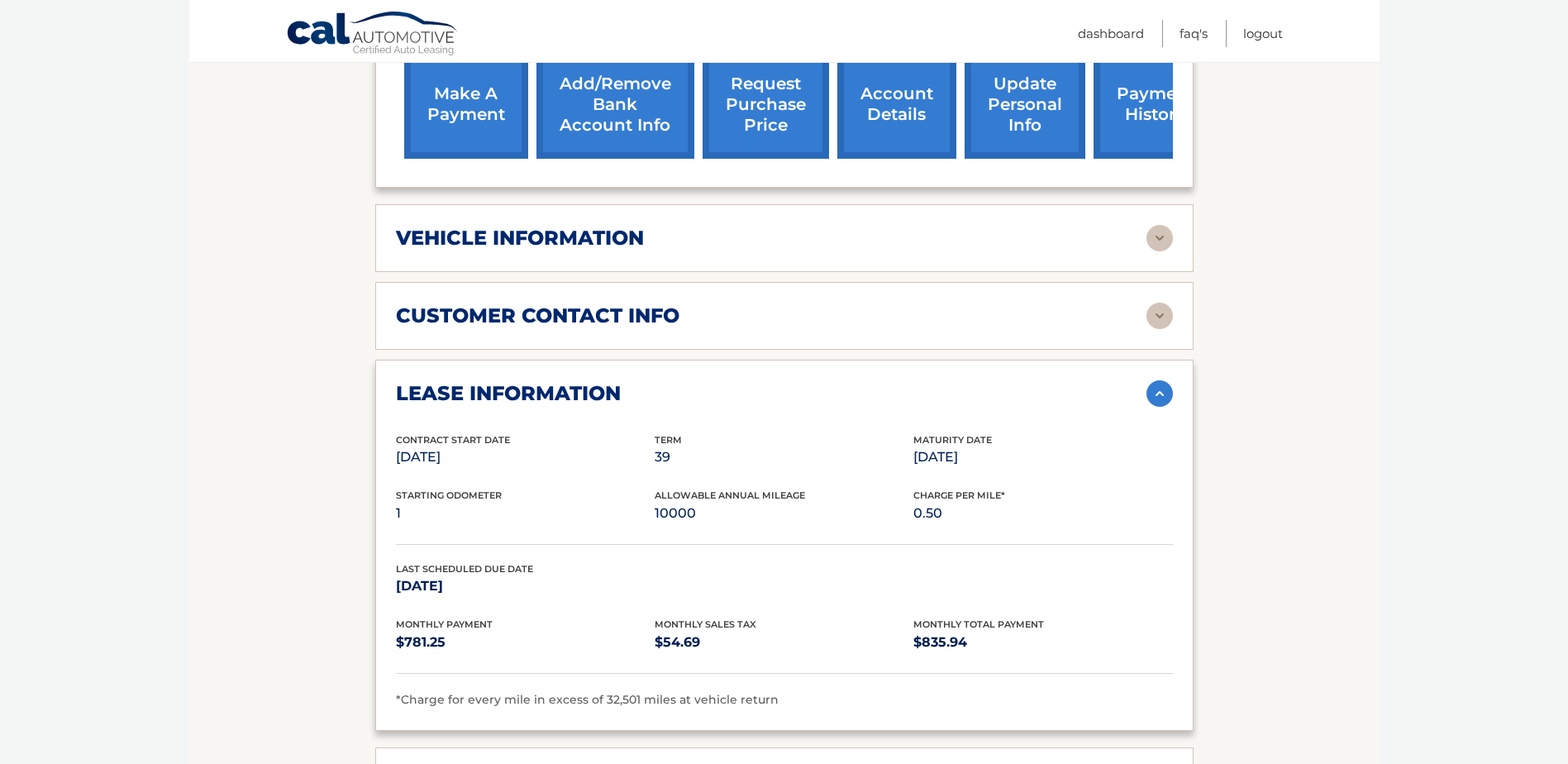
click at [1171, 306] on img at bounding box center [1160, 315] width 27 height 27
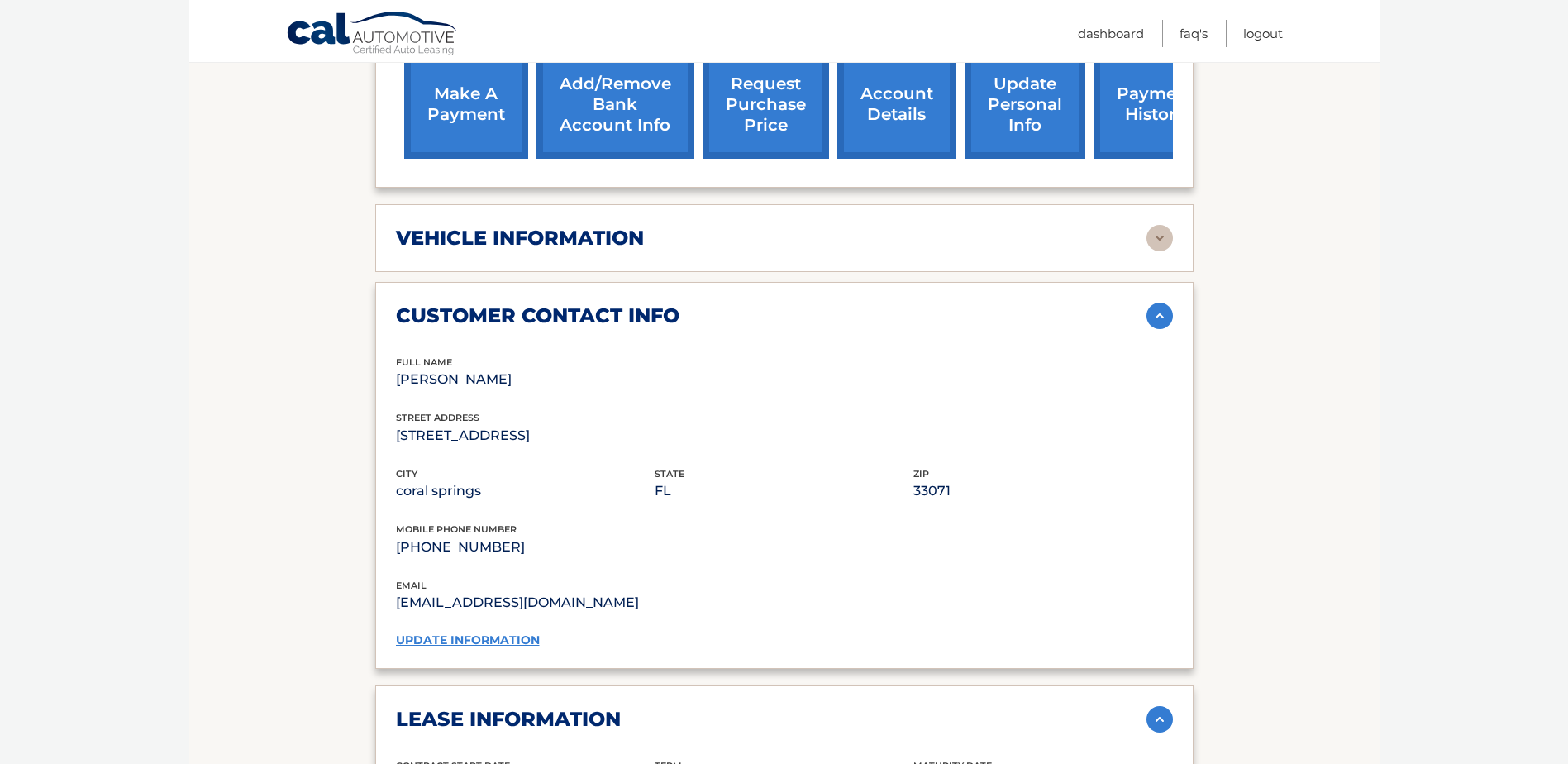
click at [1171, 306] on img at bounding box center [1160, 315] width 27 height 27
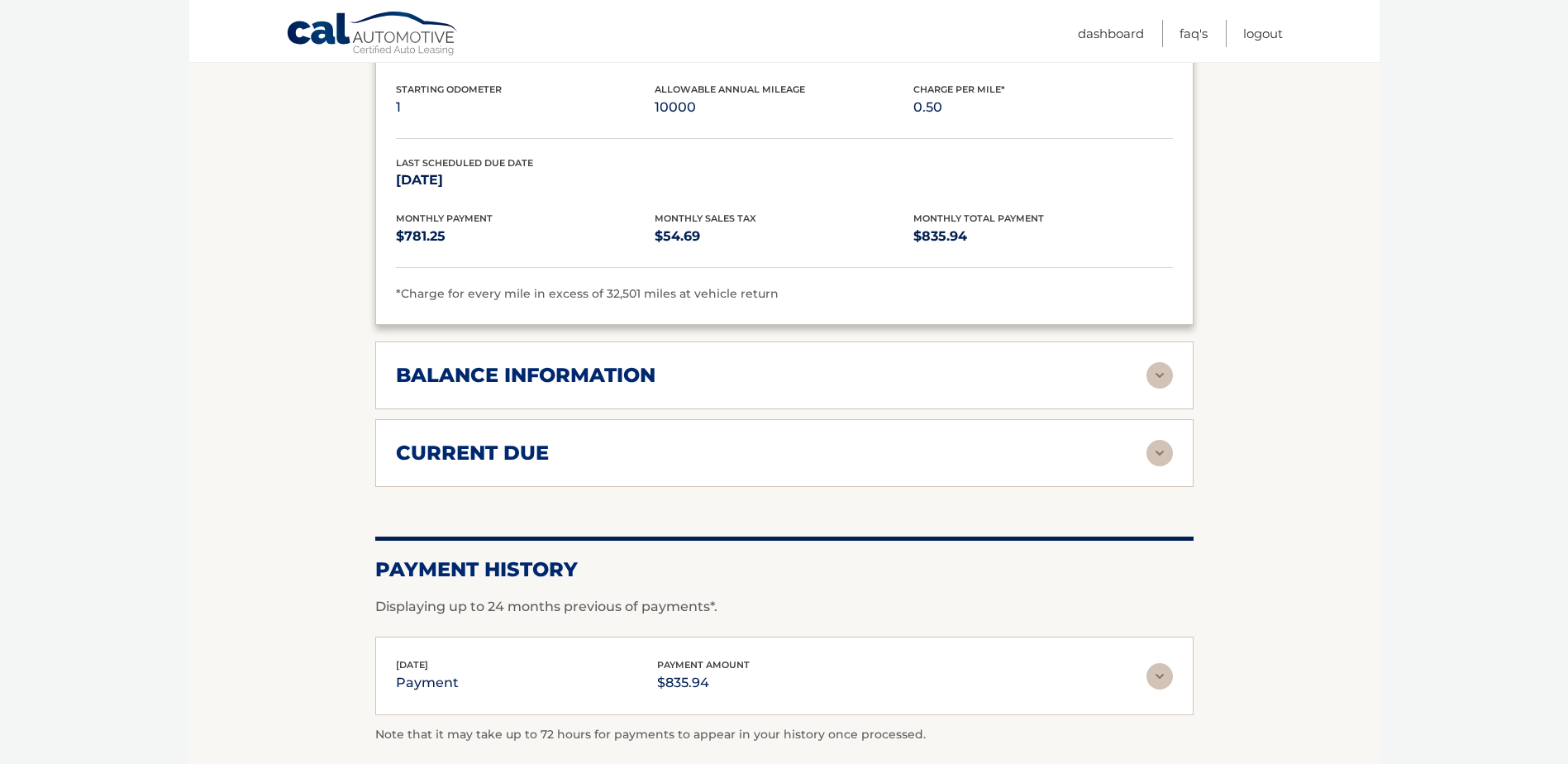
scroll to position [1075, 0]
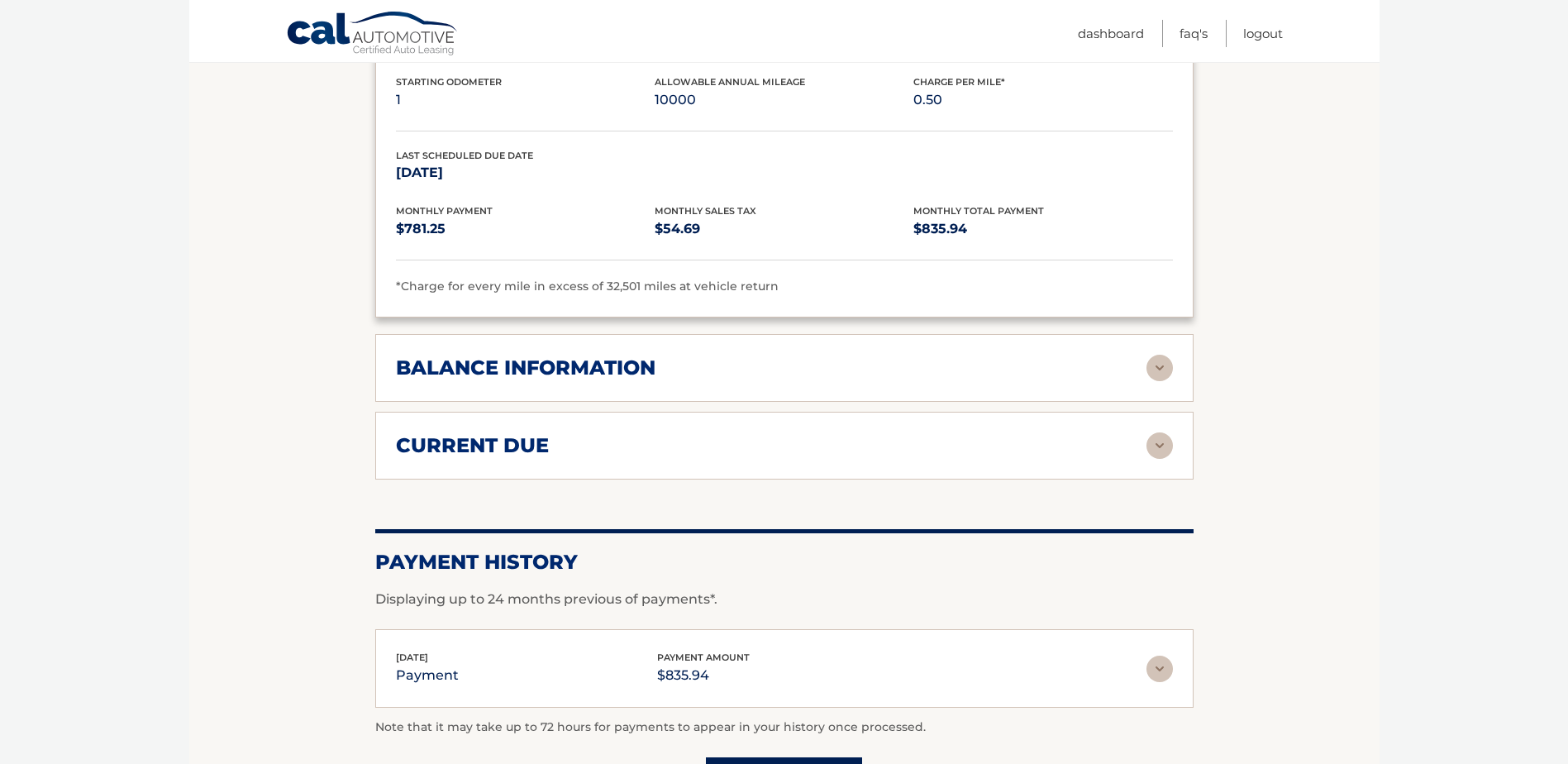
click at [1163, 369] on img at bounding box center [1160, 368] width 27 height 27
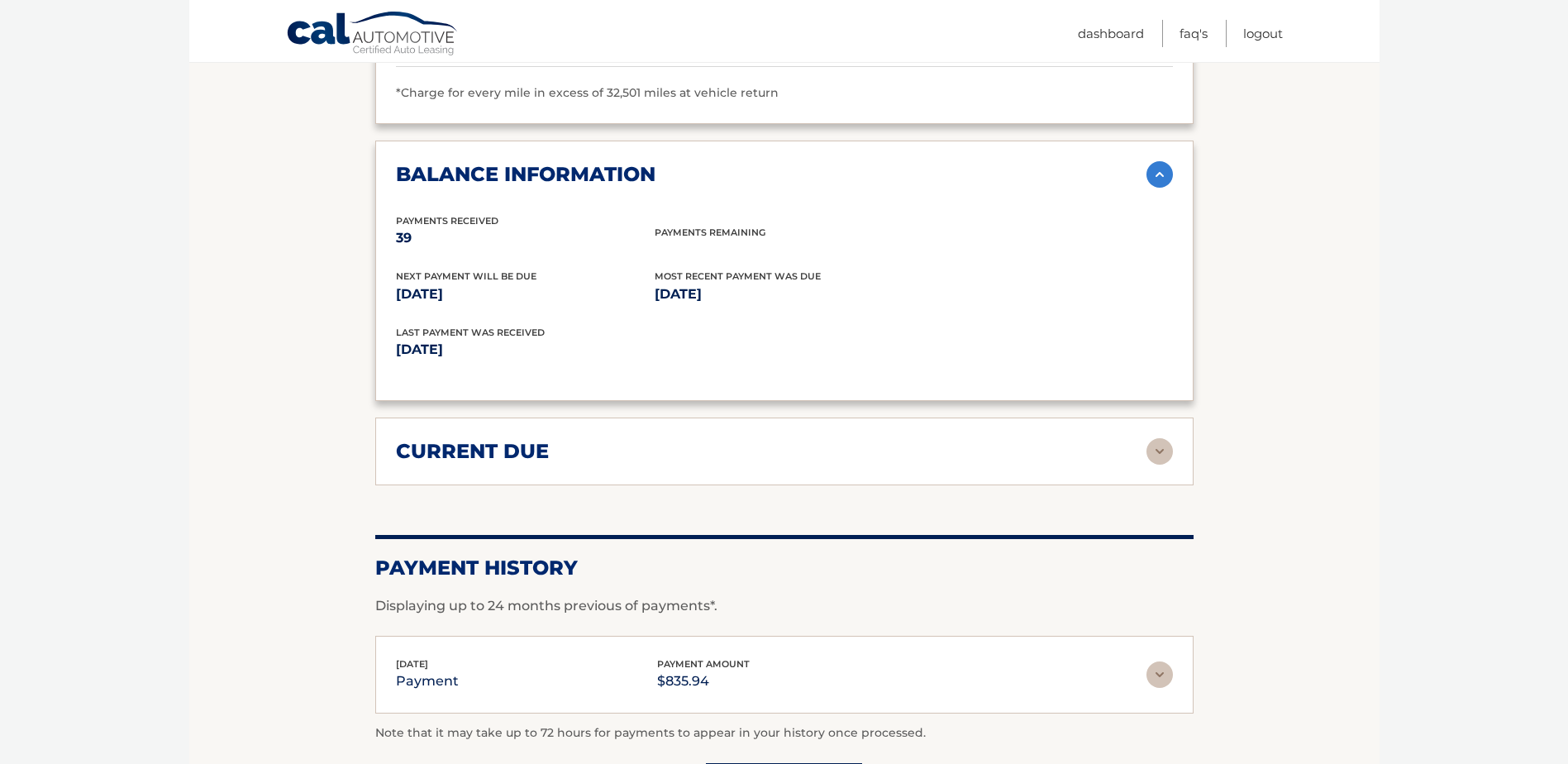
scroll to position [1406, 0]
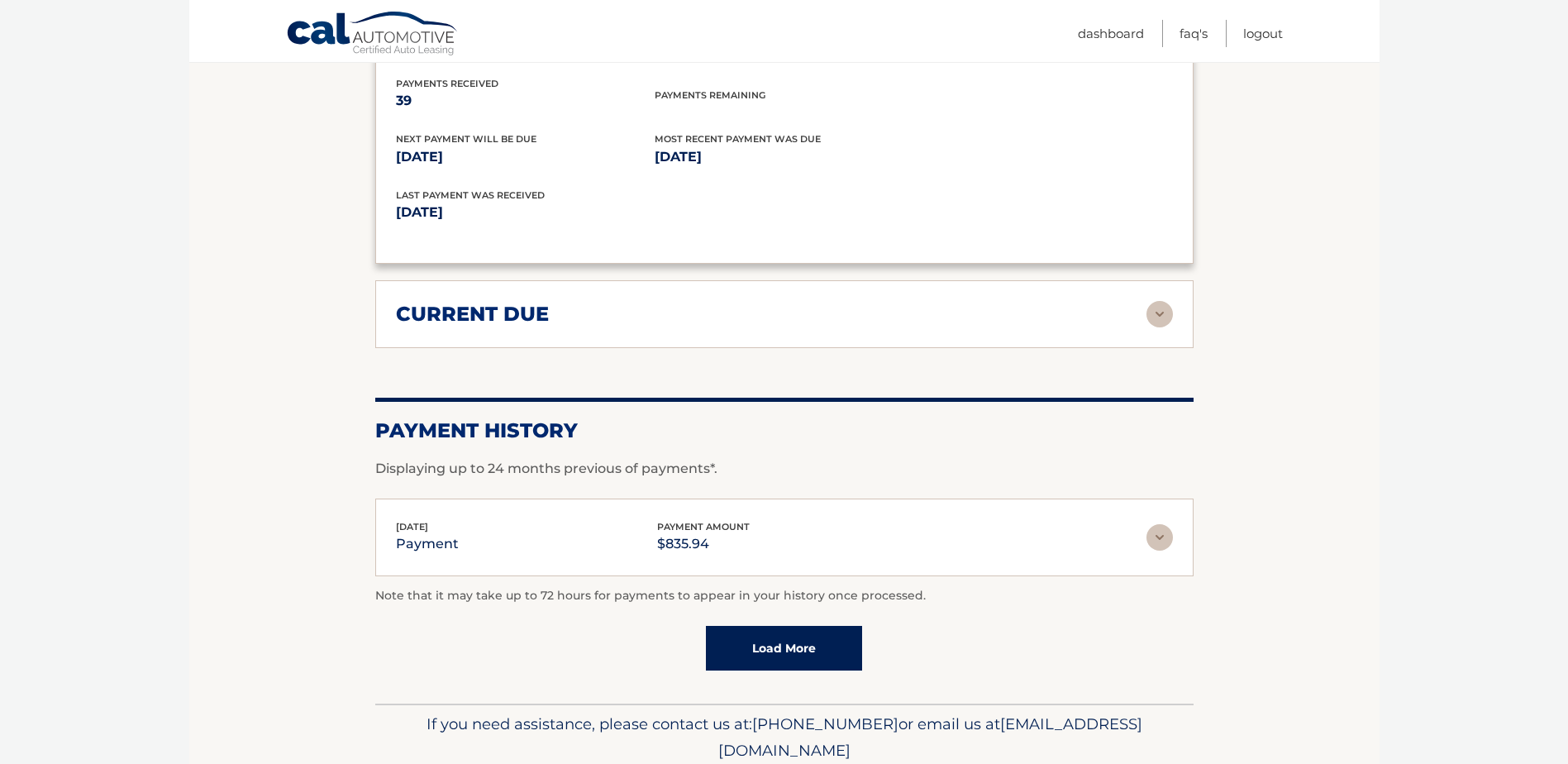
click at [1161, 325] on img at bounding box center [1160, 314] width 27 height 27
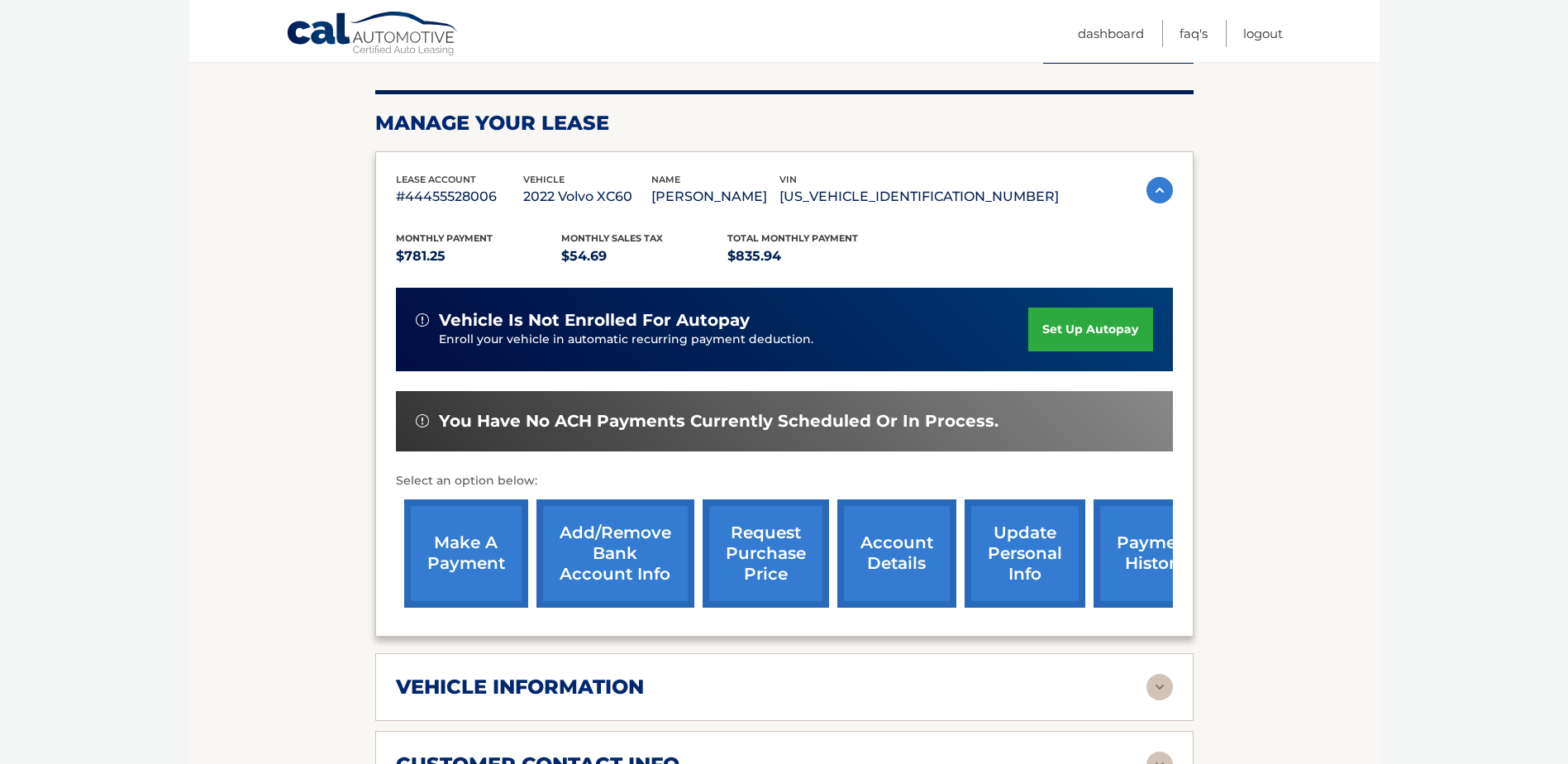
scroll to position [165, 0]
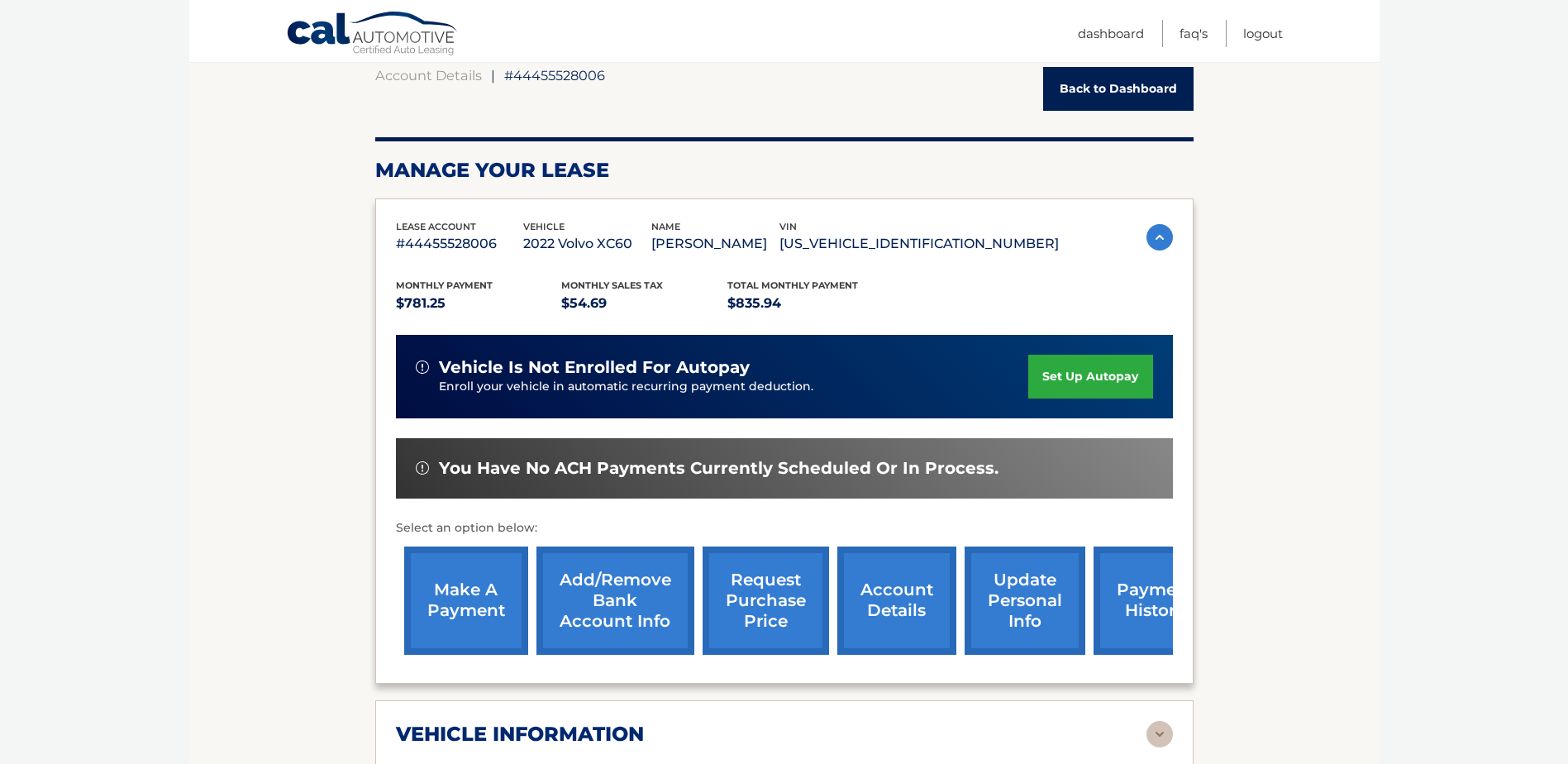
click at [692, 467] on span "You have no ACH payments currently scheduled or in process." at bounding box center [718, 468] width 560 height 21
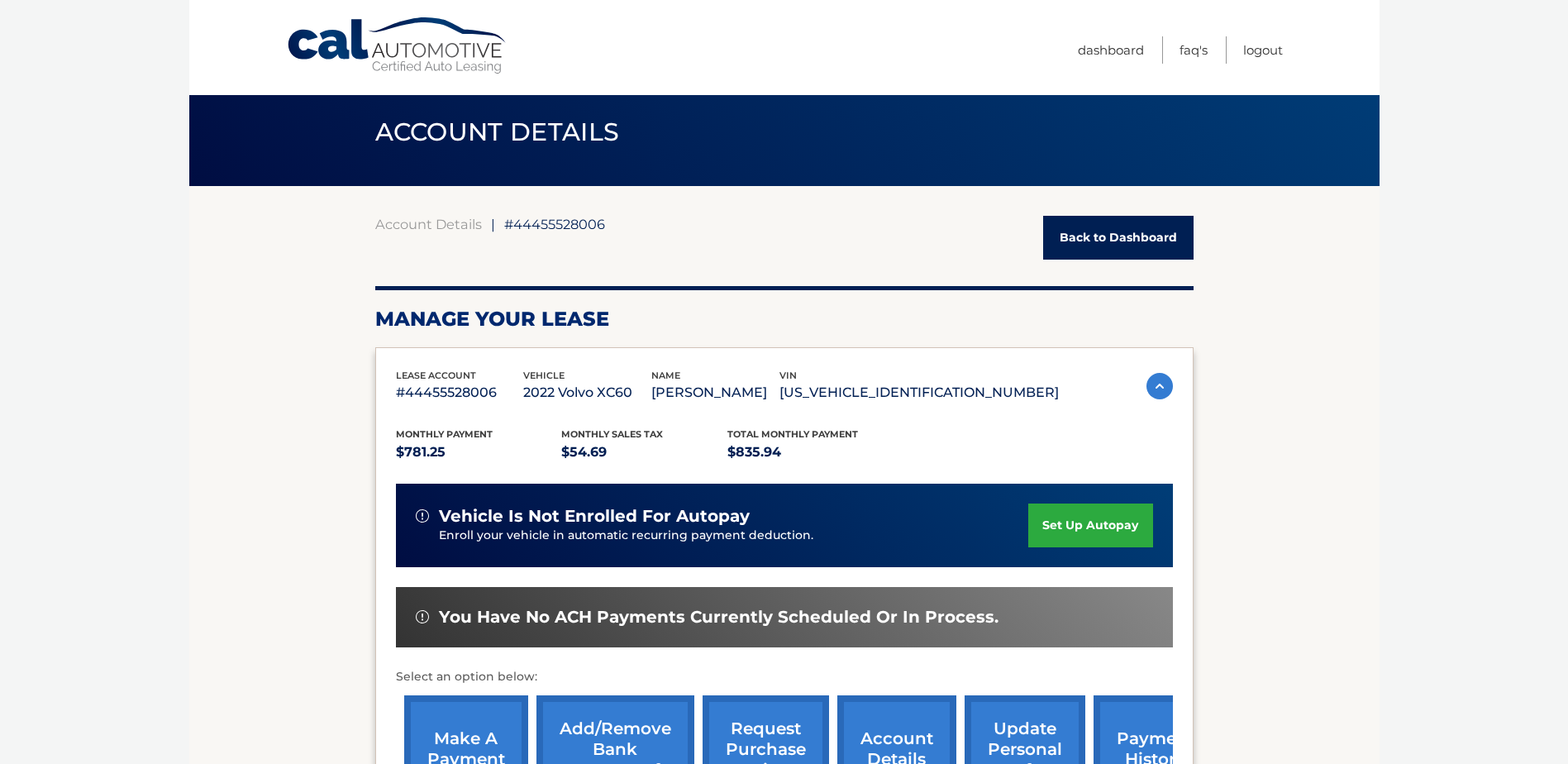
scroll to position [0, 0]
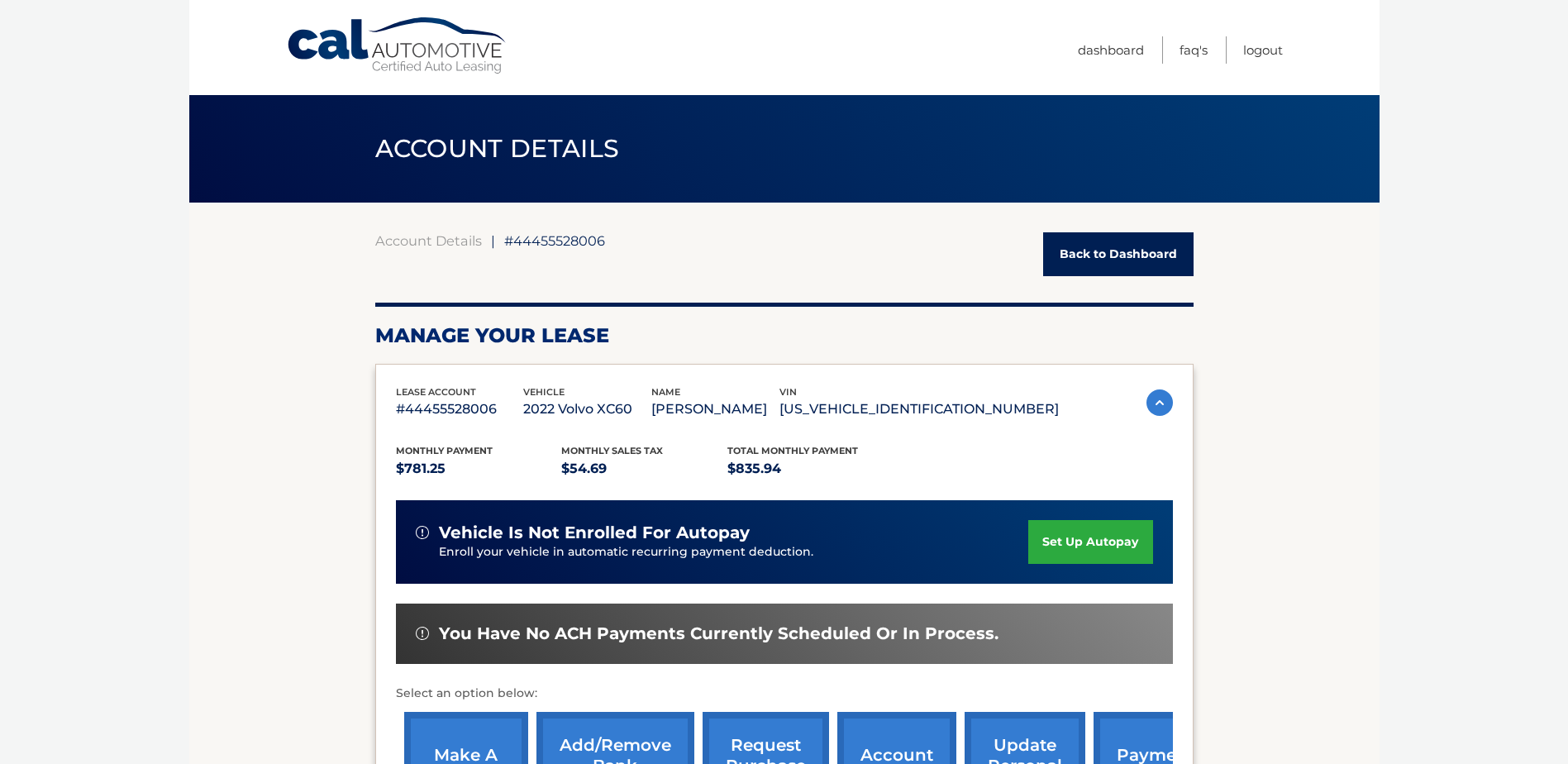
click at [1120, 248] on link "Back to Dashboard" at bounding box center [1118, 255] width 151 height 44
